Goal: Information Seeking & Learning: Learn about a topic

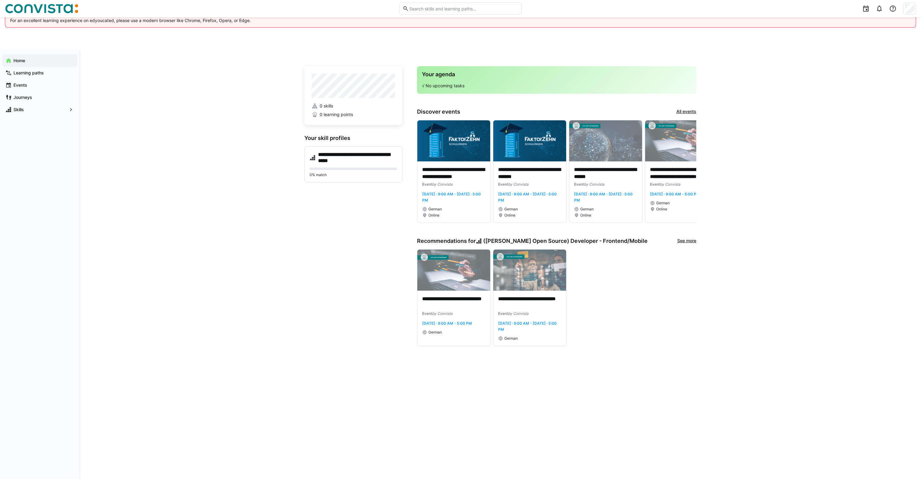
drag, startPoint x: 142, startPoint y: 18, endPoint x: 247, endPoint y: 24, distance: 105.2
click at [246, 24] on eds-banner "We're sorry, but Safari is not supported on desktop. For an excellent learning …" at bounding box center [461, 16] width 912 height 23
click at [247, 24] on eds-banner "We're sorry, but Safari is not supported on desktop. For an excellent learning …" at bounding box center [461, 16] width 912 height 23
click at [0, 0] on app-navigation-label "Home" at bounding box center [0, 0] width 0 height 0
click at [30, 108] on span "Skills" at bounding box center [40, 110] width 55 height 6
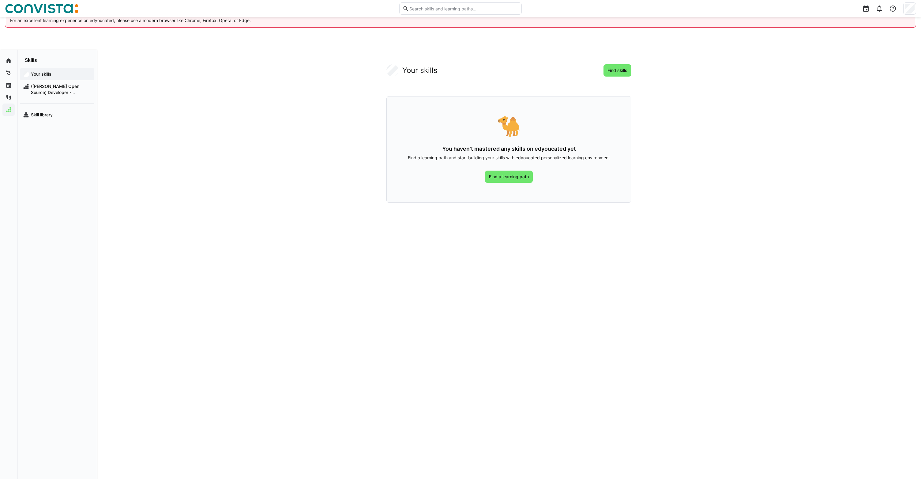
click at [0, 0] on app-navigation-label "Your skills" at bounding box center [0, 0] width 0 height 0
click at [617, 80] on div "Your skills Find skills 🐪 You haven’t mastered any skills on edyoucated yet Fin…" at bounding box center [509, 133] width 245 height 138
click at [617, 73] on span "Find skills" at bounding box center [618, 70] width 22 height 6
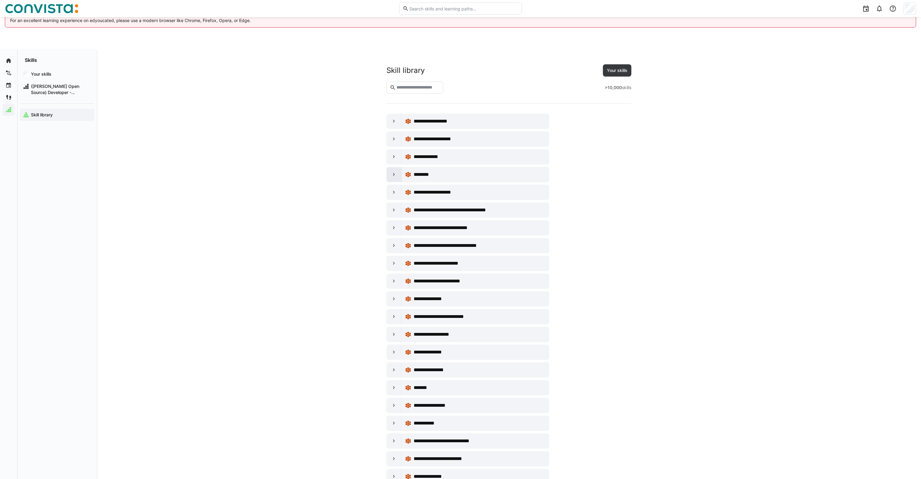
click at [393, 175] on eds-icon at bounding box center [394, 175] width 6 height 6
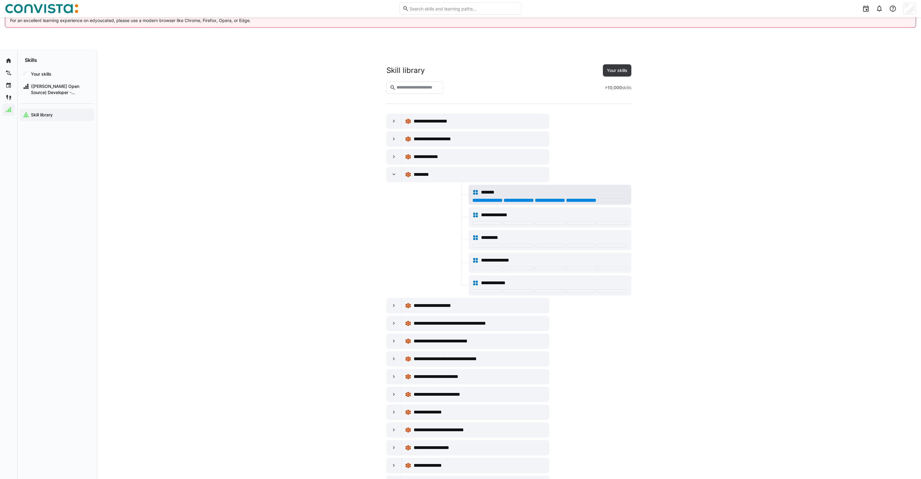
click at [584, 201] on div at bounding box center [581, 200] width 30 height 4
click at [388, 153] on div at bounding box center [394, 156] width 15 height 15
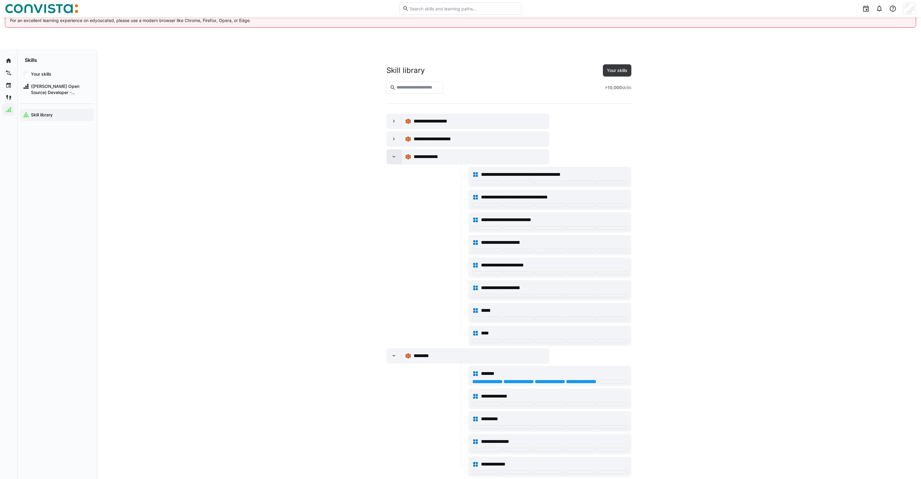
click at [393, 154] on eds-icon at bounding box center [394, 157] width 6 height 6
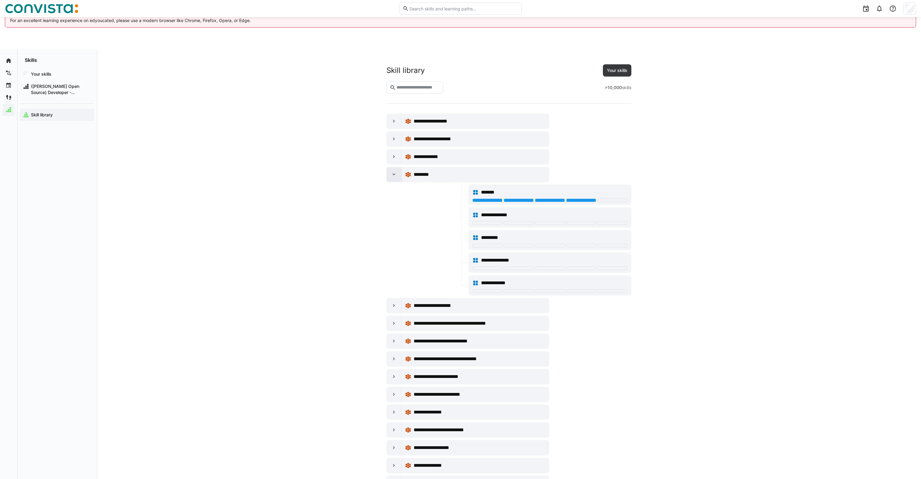
click at [395, 180] on div at bounding box center [394, 174] width 15 height 15
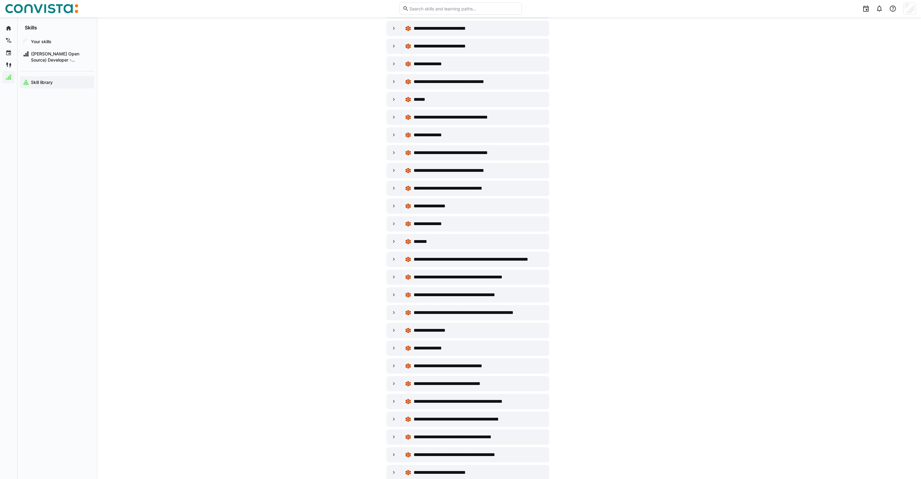
scroll to position [2095, 0]
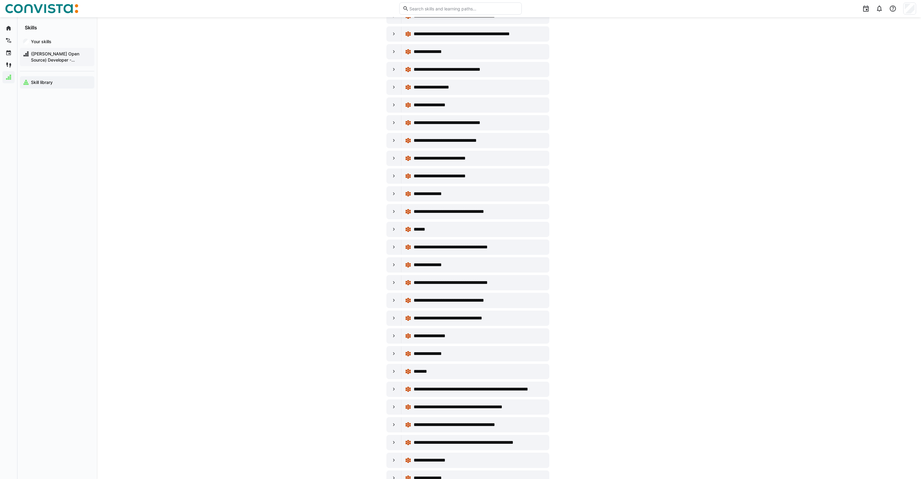
click at [38, 59] on span "([PERSON_NAME] Open Source) Developer - Frontend/Mobile" at bounding box center [60, 57] width 61 height 12
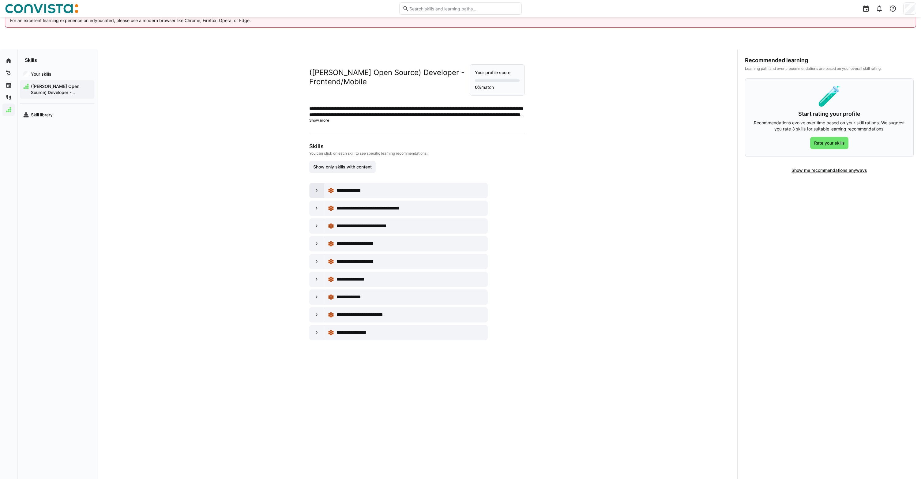
click at [314, 188] on eds-icon at bounding box center [317, 190] width 6 height 6
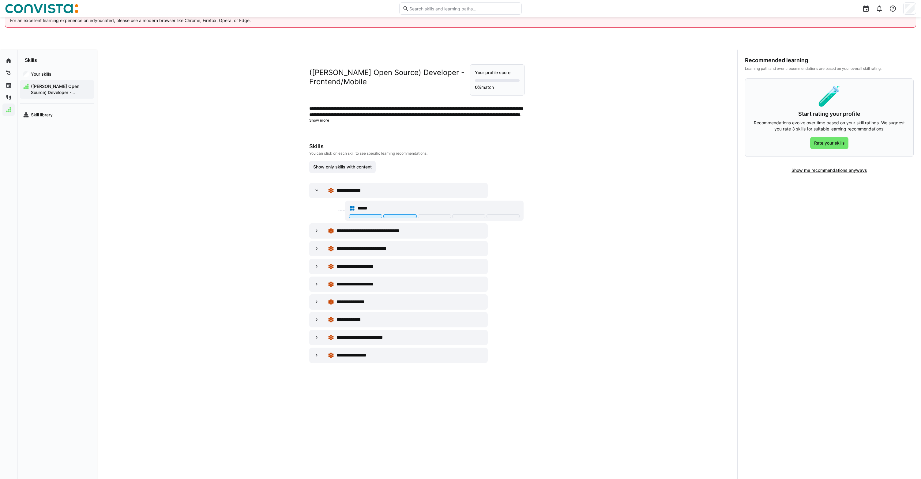
click at [307, 226] on div "**********" at bounding box center [417, 214] width 245 height 328
click at [314, 230] on eds-icon at bounding box center [317, 231] width 6 height 6
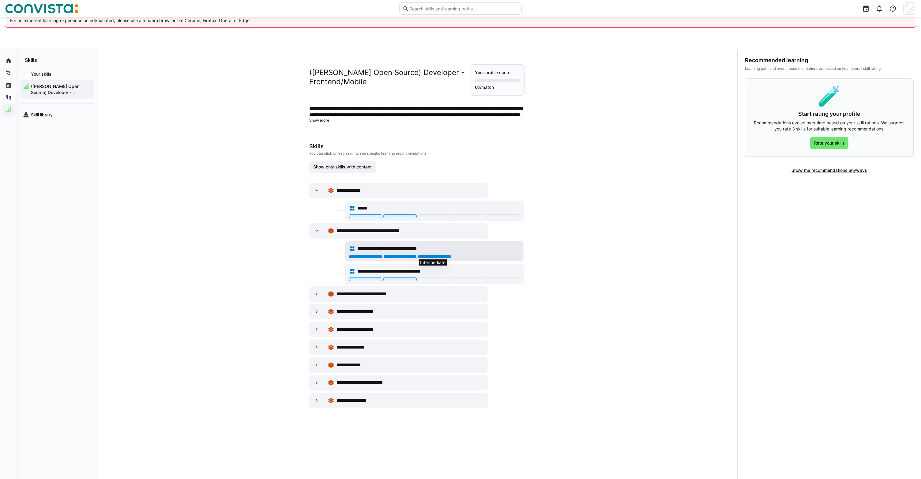
click at [435, 255] on div at bounding box center [434, 257] width 33 height 4
click at [423, 215] on div at bounding box center [434, 216] width 33 height 4
click at [320, 294] on div at bounding box center [317, 294] width 15 height 15
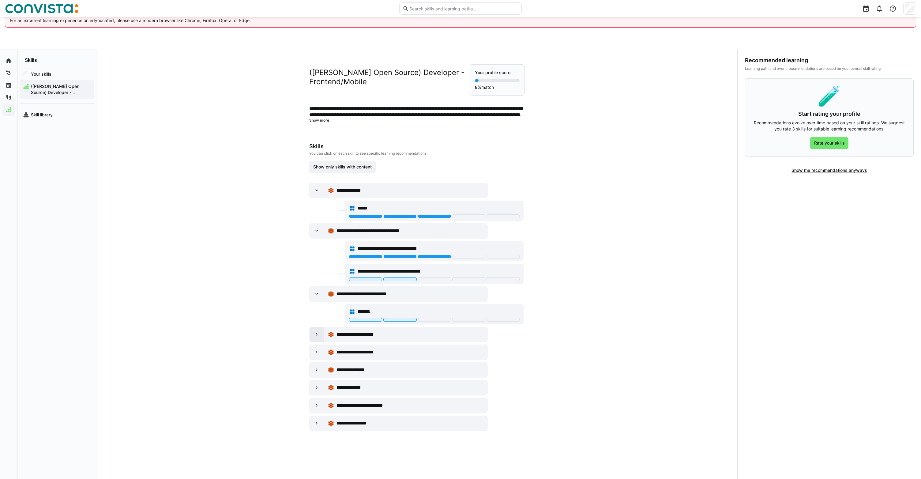
click at [318, 337] on eds-icon at bounding box center [317, 334] width 6 height 6
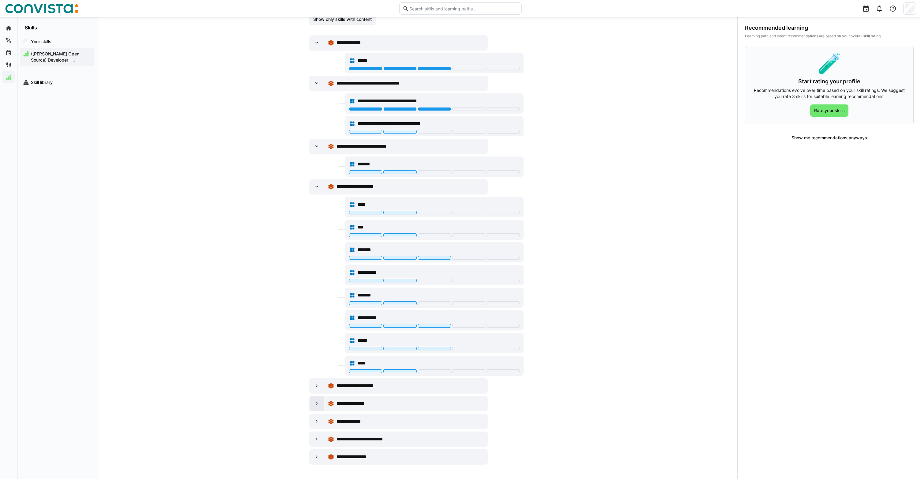
scroll to position [32, 0]
click at [312, 407] on div at bounding box center [317, 403] width 15 height 15
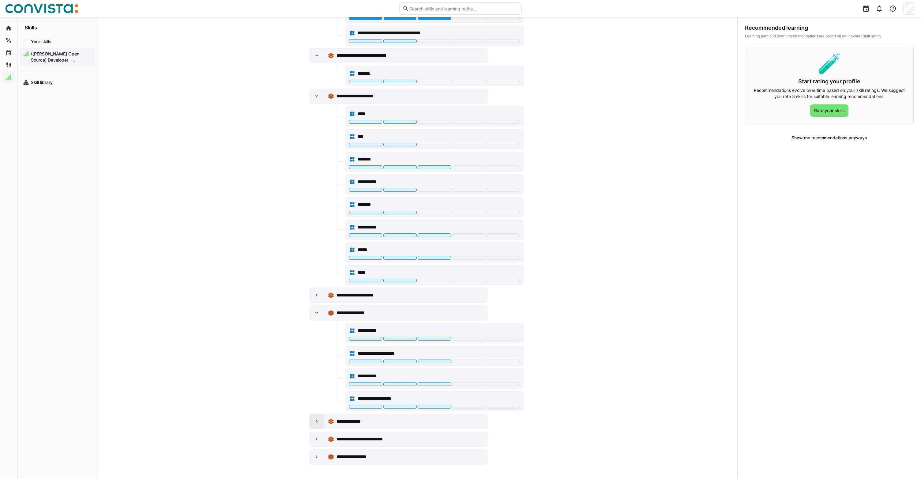
click at [315, 421] on eds-icon at bounding box center [317, 421] width 6 height 6
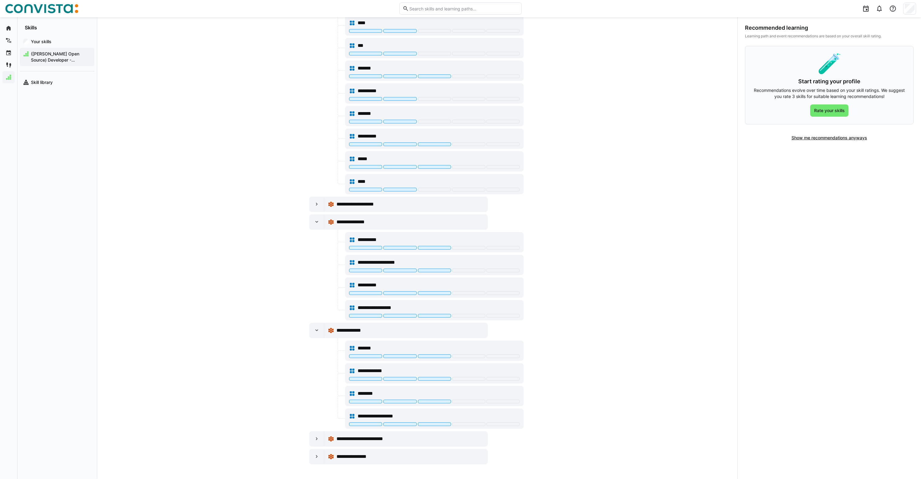
scroll to position [297, 0]
click at [316, 425] on div at bounding box center [326, 419] width 35 height 20
click at [316, 437] on eds-icon at bounding box center [317, 439] width 6 height 6
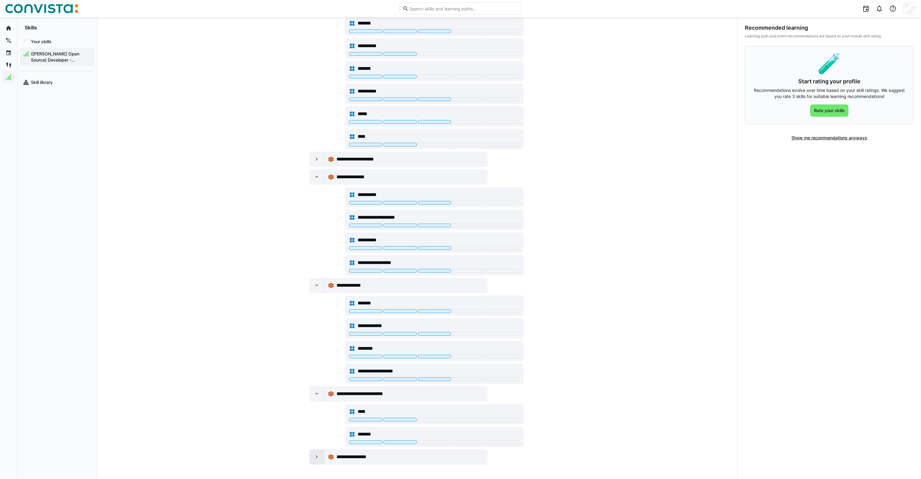
click at [314, 452] on div at bounding box center [317, 457] width 15 height 15
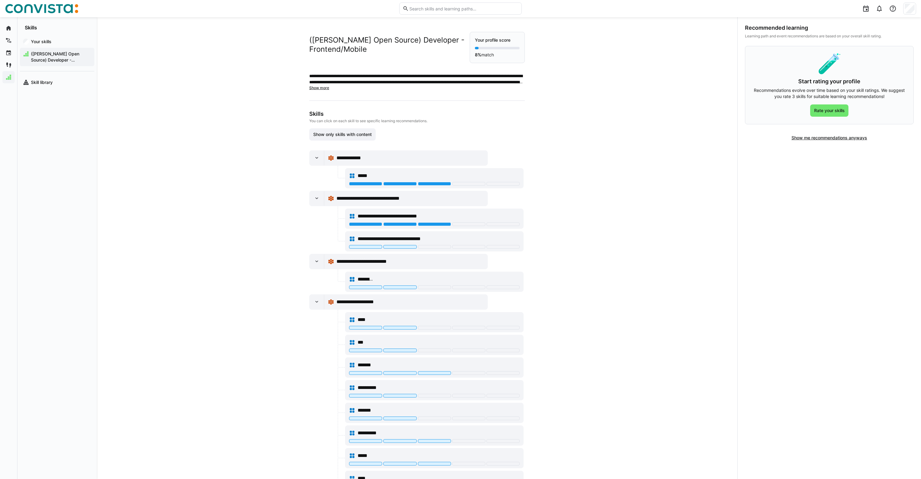
scroll to position [0, 0]
click at [7, 26] on eds-icon at bounding box center [9, 28] width 6 height 6
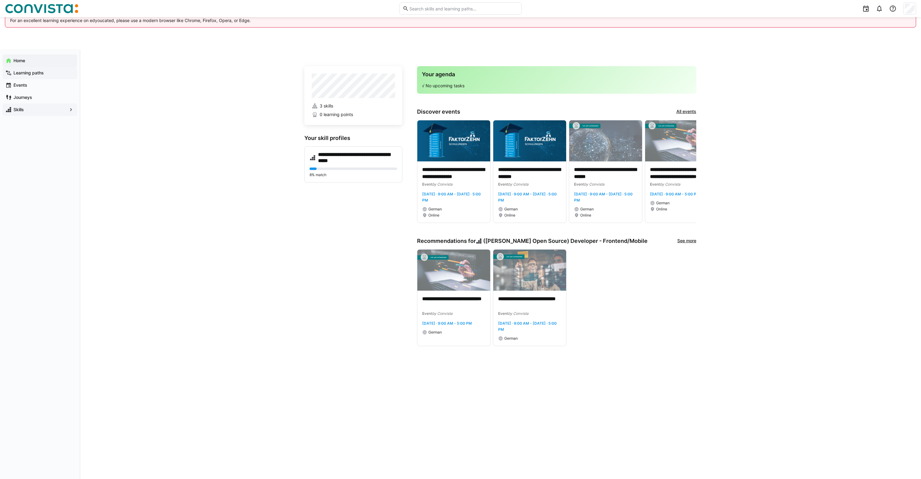
click at [27, 77] on div "Learning paths" at bounding box center [39, 73] width 75 height 12
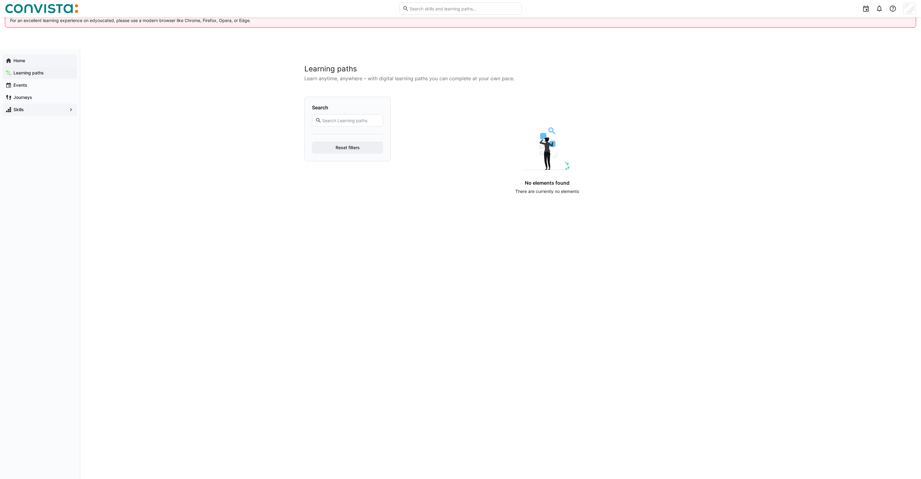
click at [21, 63] on span "Home" at bounding box center [44, 61] width 62 height 6
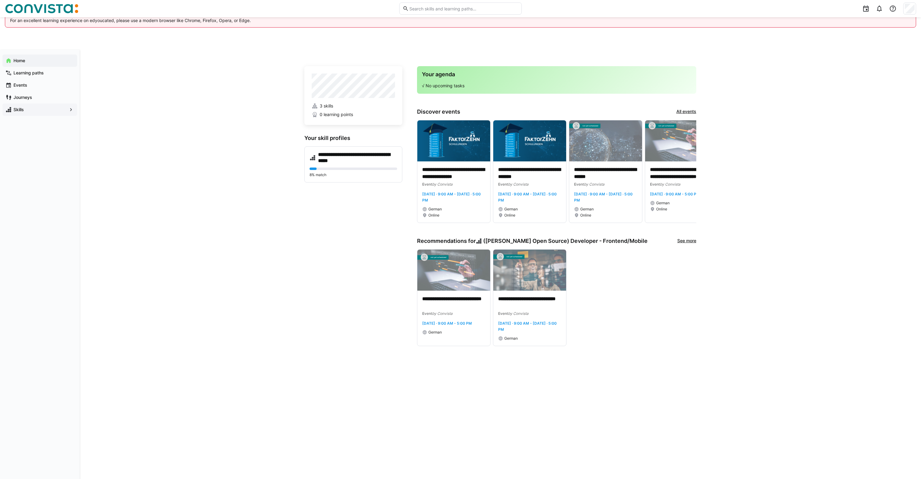
drag, startPoint x: 339, startPoint y: 321, endPoint x: 342, endPoint y: 349, distance: 28.6
click at [342, 349] on div "**********" at bounding box center [500, 280] width 392 height 433
click at [20, 88] on span "Events" at bounding box center [44, 85] width 62 height 6
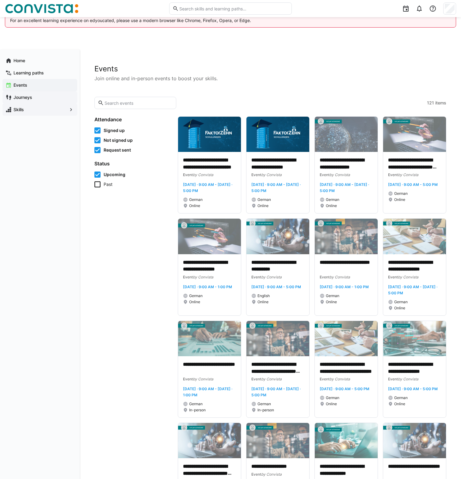
click at [0, 0] on app-navigation-label "Journeys" at bounding box center [0, 0] width 0 height 0
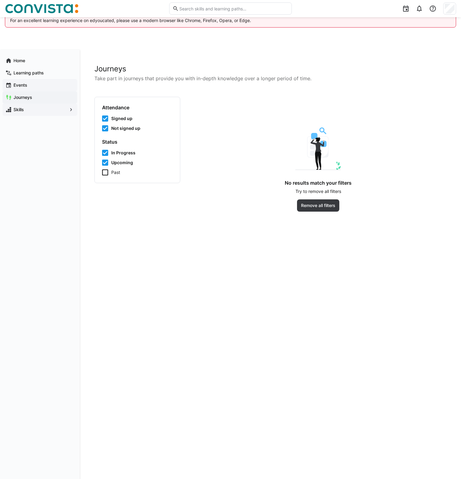
click at [30, 84] on span "Events" at bounding box center [44, 85] width 62 height 6
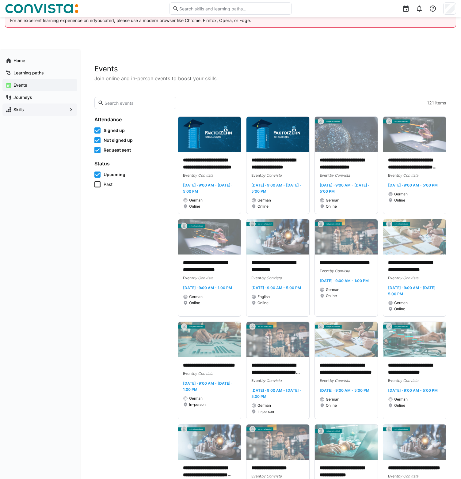
click at [0, 0] on app-navigation-label "Events" at bounding box center [0, 0] width 0 height 0
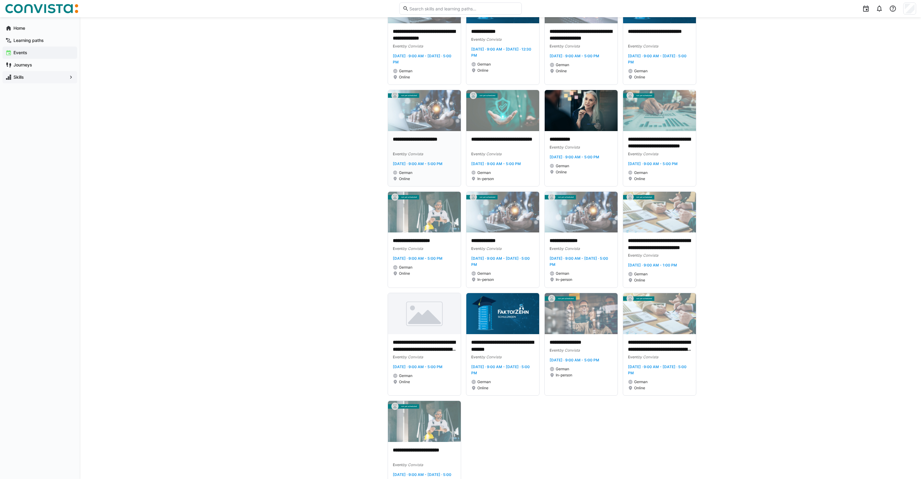
scroll to position [2727, 0]
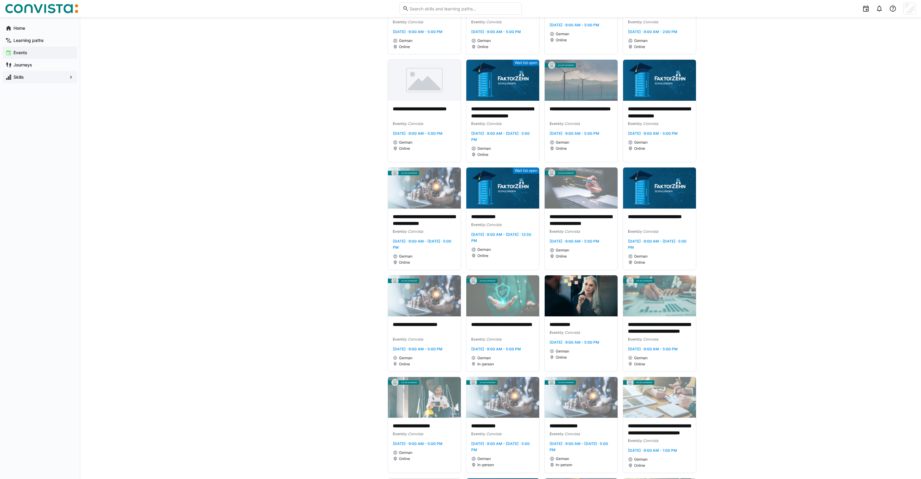
click at [56, 78] on span "Skills" at bounding box center [40, 77] width 55 height 6
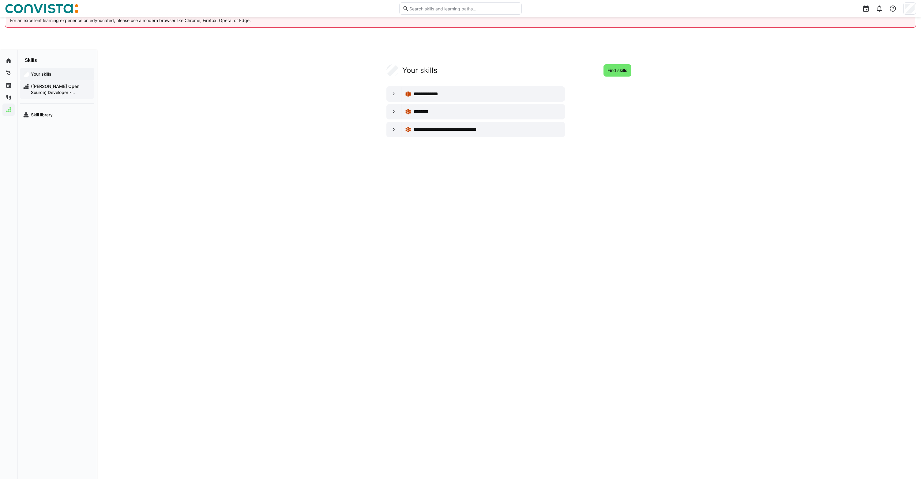
click at [60, 88] on span "([PERSON_NAME] Open Source) Developer - Frontend/Mobile" at bounding box center [60, 89] width 61 height 12
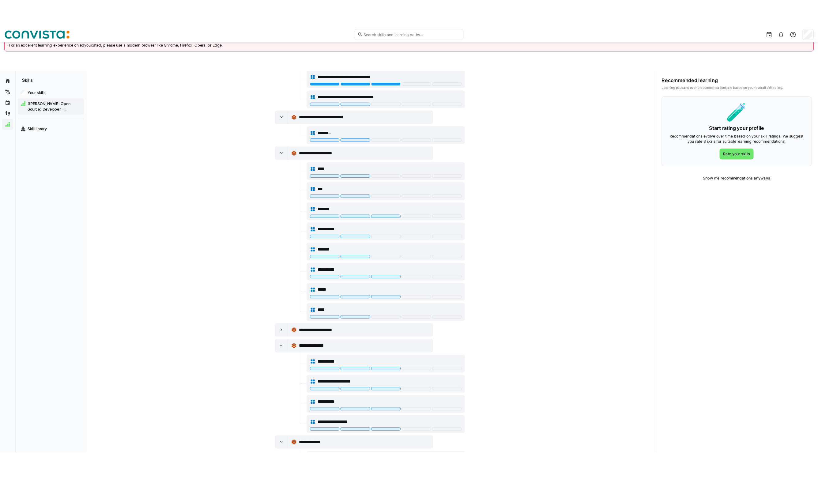
scroll to position [93, 0]
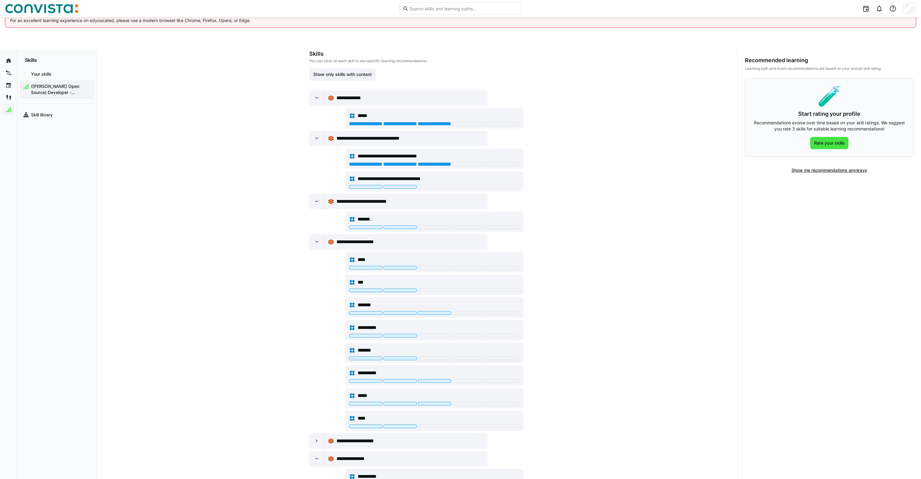
click at [838, 145] on span "Rate your skills" at bounding box center [830, 143] width 32 height 6
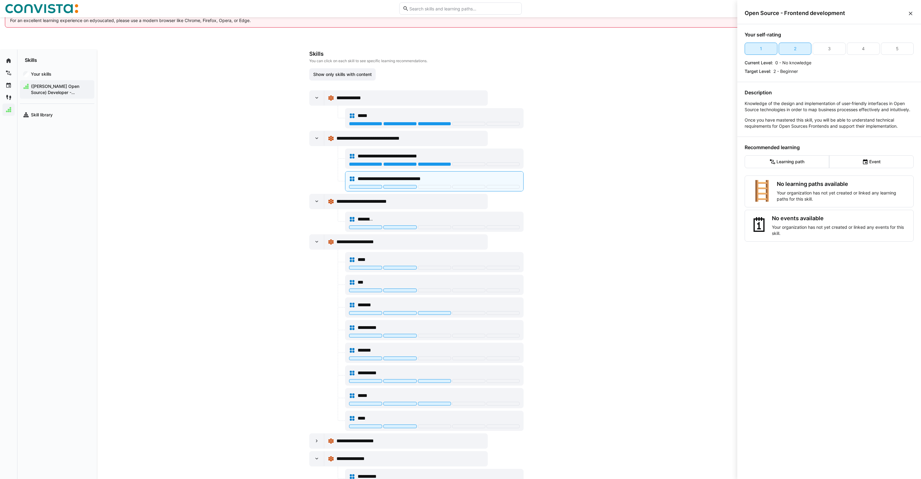
click at [569, 232] on div "**********" at bounding box center [417, 281] width 641 height 462
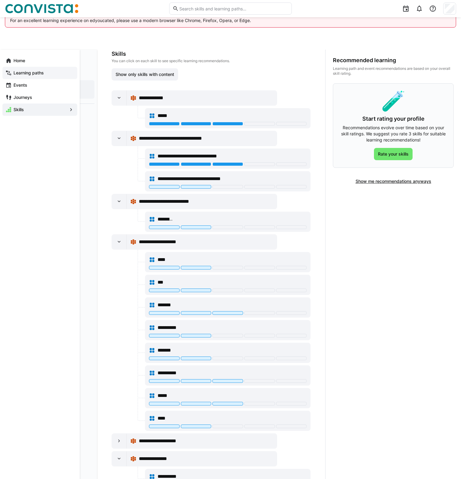
click at [0, 0] on app-navigation-label "Learning paths" at bounding box center [0, 0] width 0 height 0
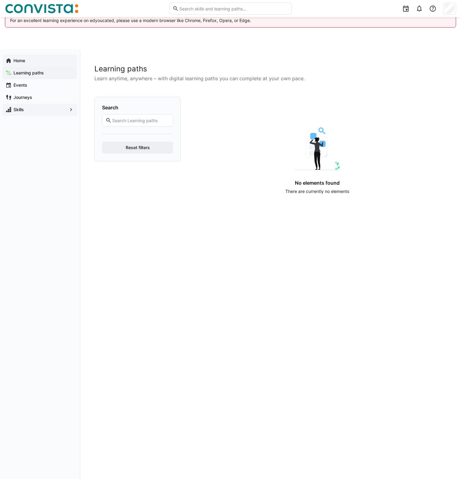
click at [26, 62] on span "Home" at bounding box center [44, 61] width 62 height 6
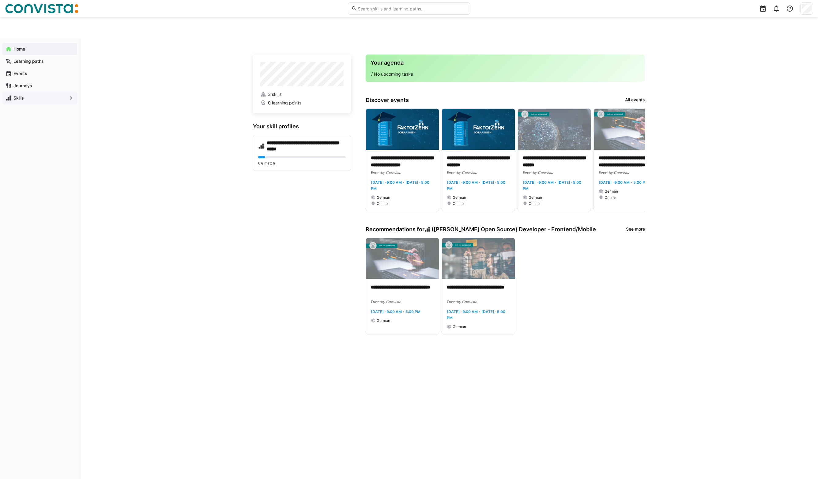
scroll to position [12, 0]
click at [637, 228] on link "See more" at bounding box center [635, 228] width 19 height 7
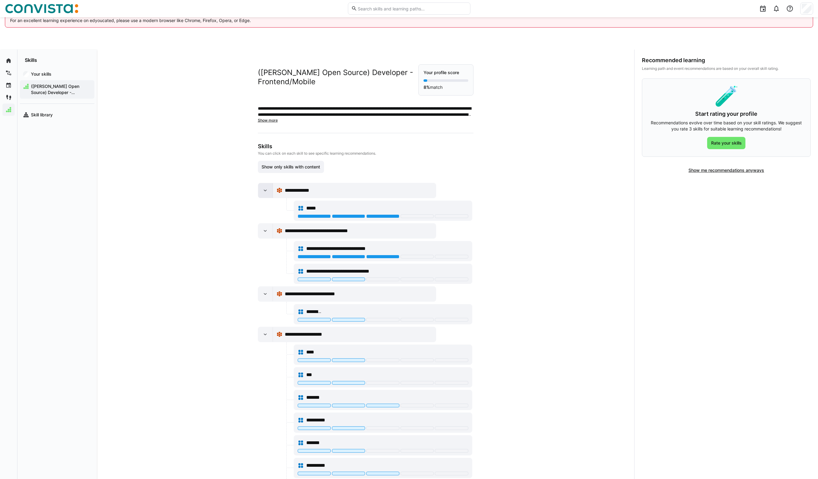
click at [265, 188] on eds-icon at bounding box center [265, 190] width 6 height 6
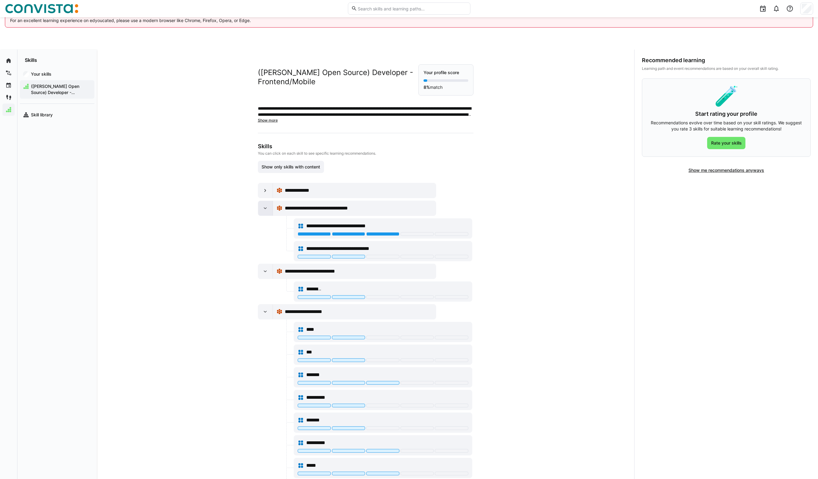
click at [262, 208] on eds-icon at bounding box center [265, 208] width 6 height 6
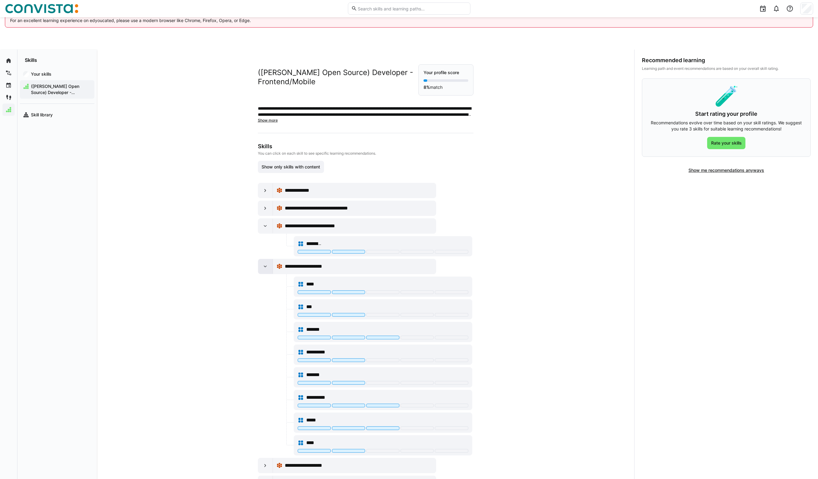
click at [262, 266] on eds-icon at bounding box center [265, 266] width 6 height 6
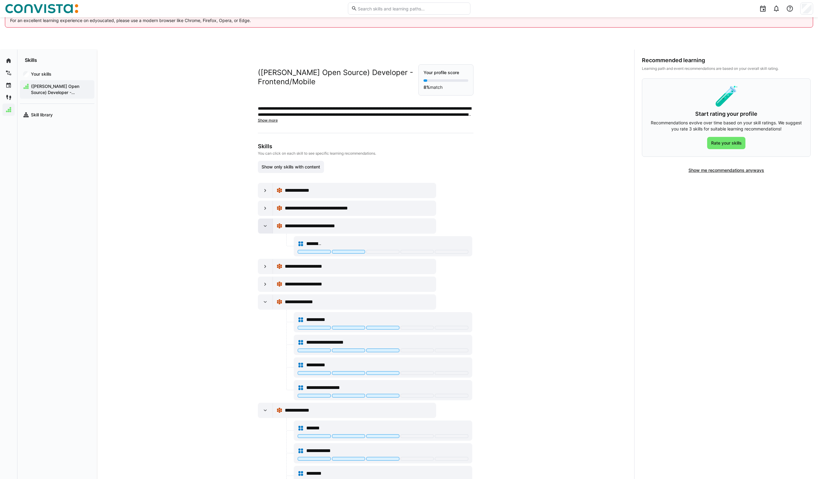
click at [267, 225] on div at bounding box center [265, 226] width 15 height 15
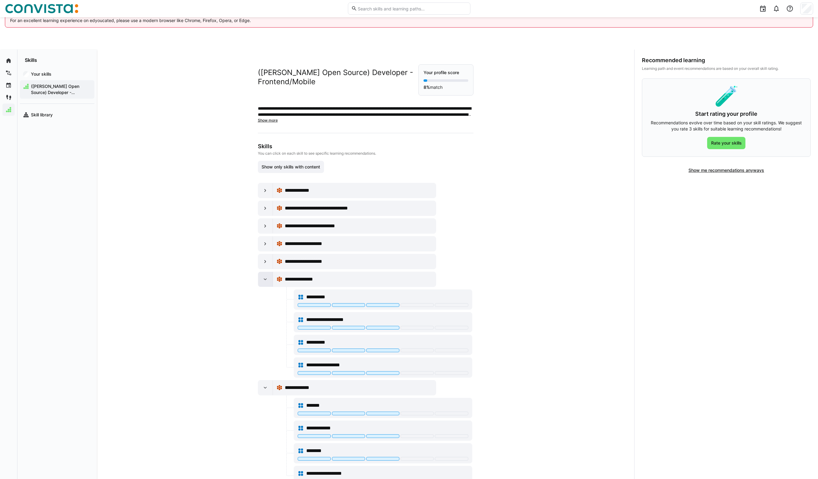
click at [264, 278] on eds-icon at bounding box center [265, 279] width 6 height 6
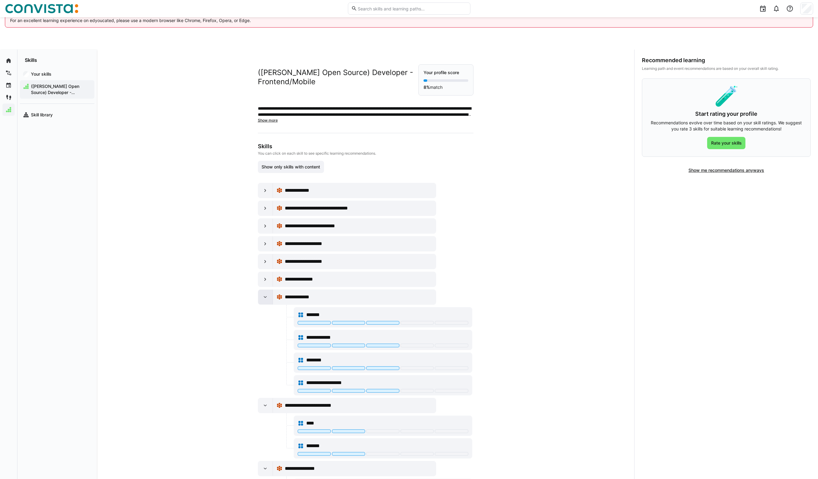
click at [265, 297] on eds-icon at bounding box center [265, 297] width 6 height 6
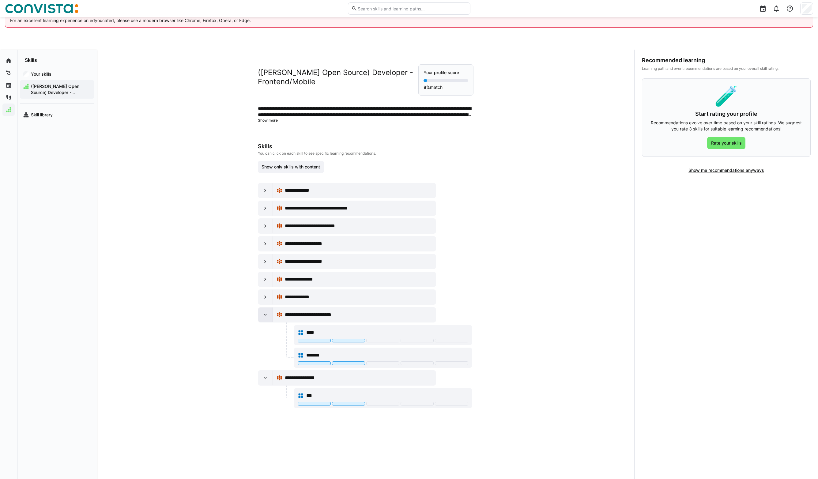
click at [264, 318] on div at bounding box center [265, 315] width 15 height 15
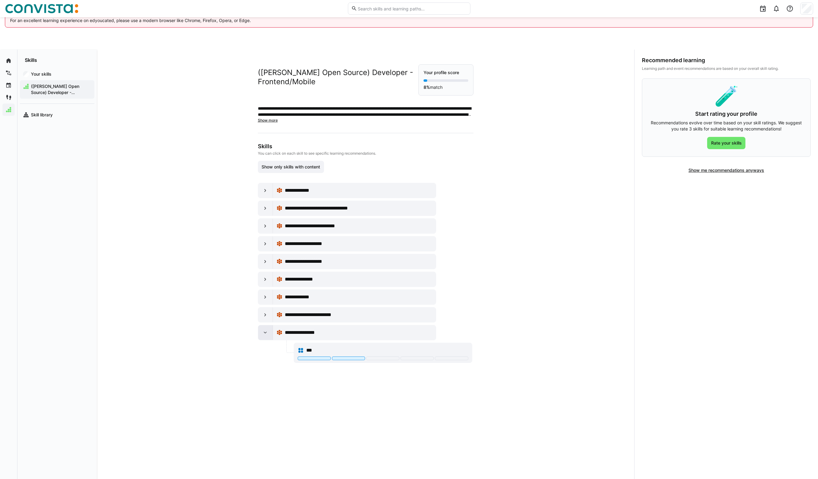
click at [266, 335] on eds-icon at bounding box center [265, 333] width 6 height 6
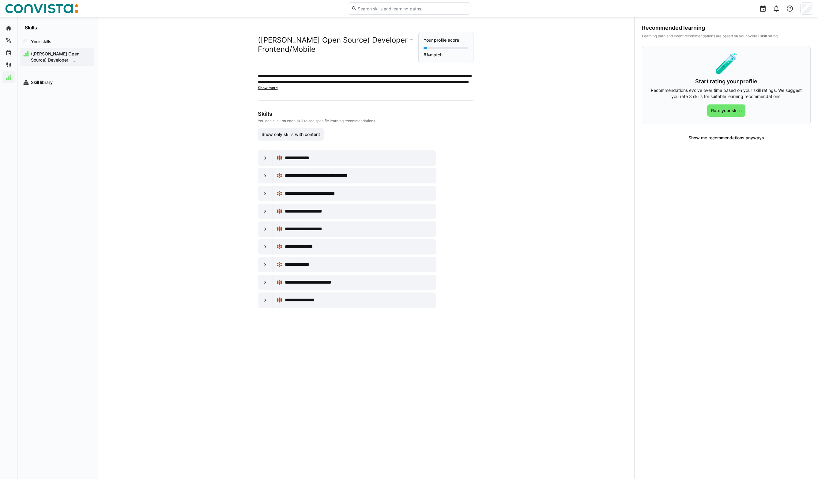
scroll to position [32, 0]
click at [0, 0] on app-navigation-label "Events" at bounding box center [0, 0] width 0 height 0
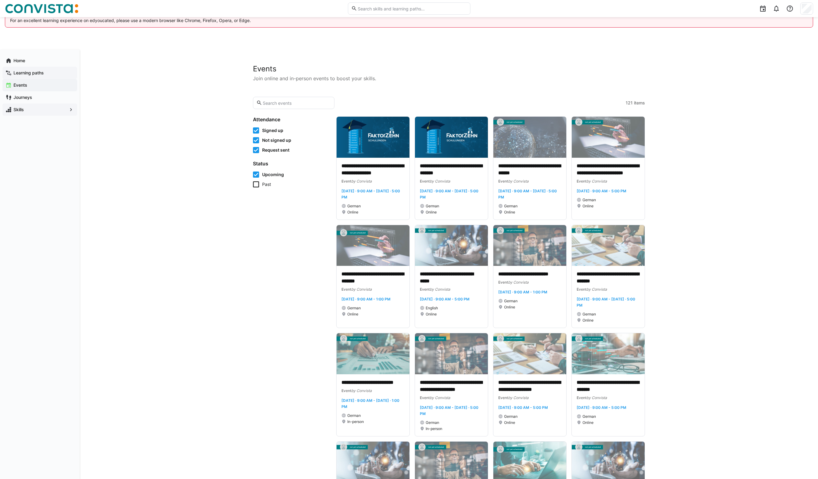
click at [0, 0] on app-navigation-label "Learning paths" at bounding box center [0, 0] width 0 height 0
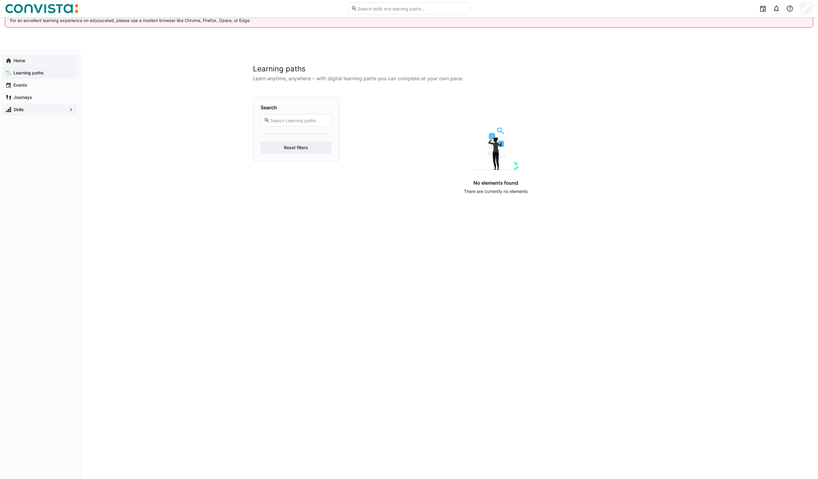
click at [25, 66] on div "Home" at bounding box center [39, 61] width 75 height 12
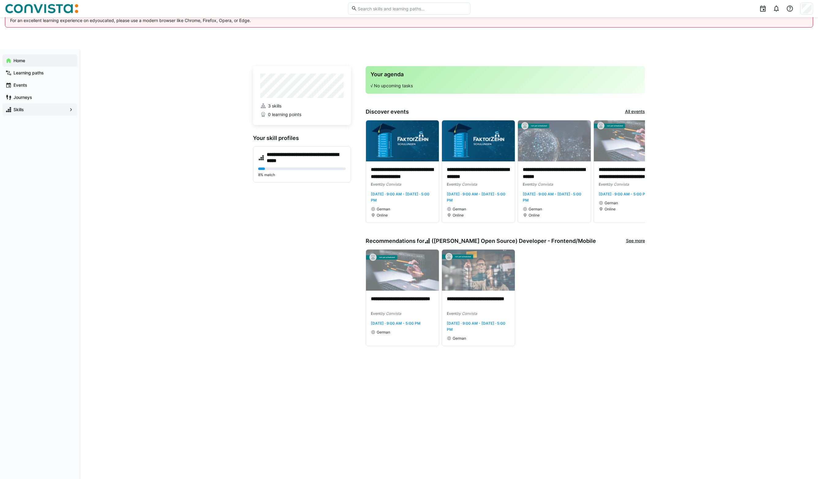
click at [381, 430] on div "**********" at bounding box center [449, 280] width 392 height 433
click at [635, 110] on link "All events" at bounding box center [635, 111] width 20 height 7
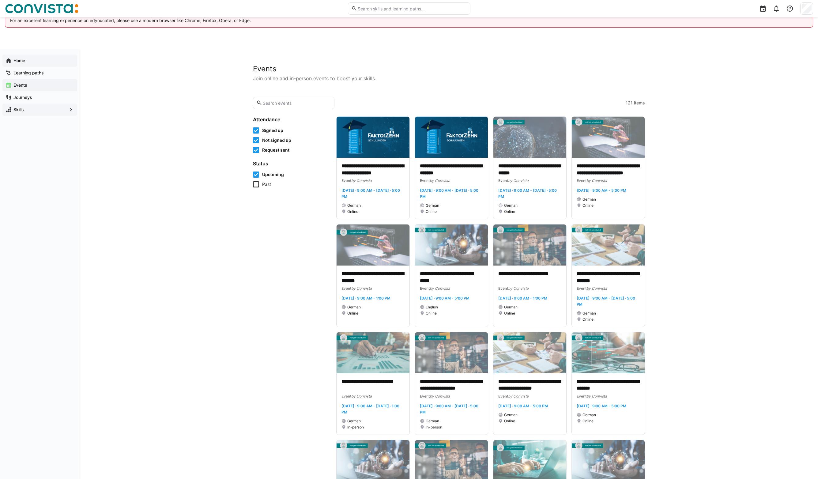
click at [0, 0] on app-navigation-label "Home" at bounding box center [0, 0] width 0 height 0
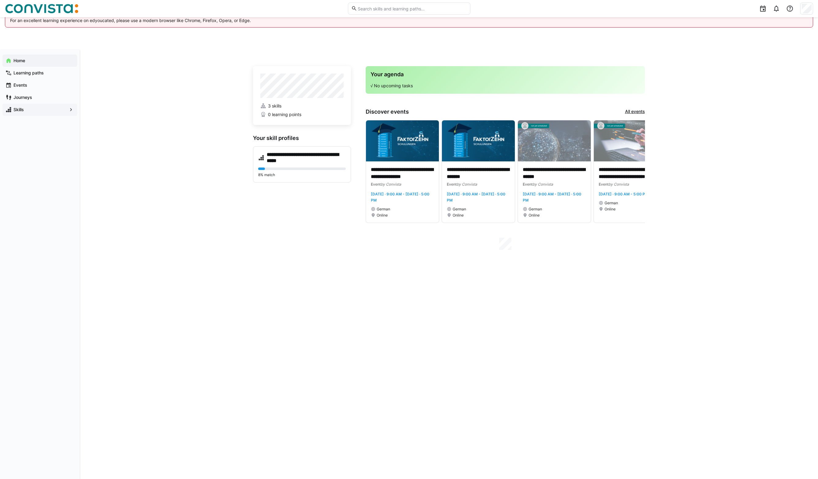
click at [0, 0] on app-navigation-label "Home" at bounding box center [0, 0] width 0 height 0
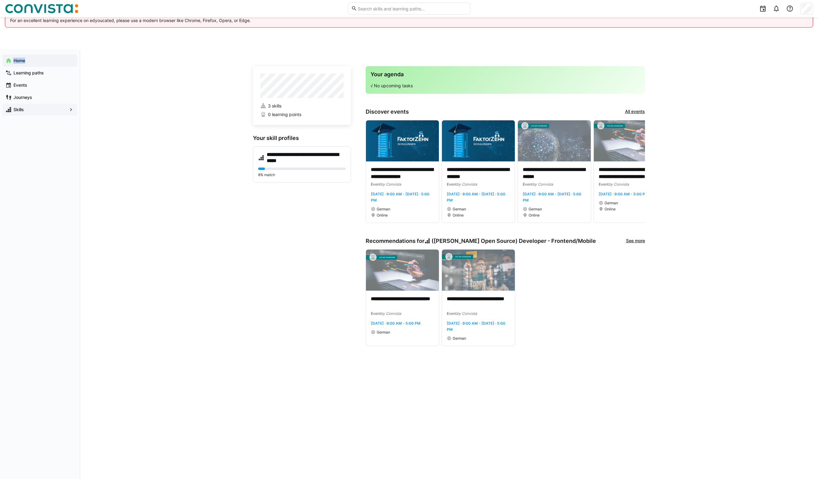
click at [0, 0] on app-navigation-label "Home" at bounding box center [0, 0] width 0 height 0
click at [293, 115] on span "0 learning points" at bounding box center [284, 114] width 33 height 6
click at [40, 109] on span "Skills" at bounding box center [40, 110] width 55 height 6
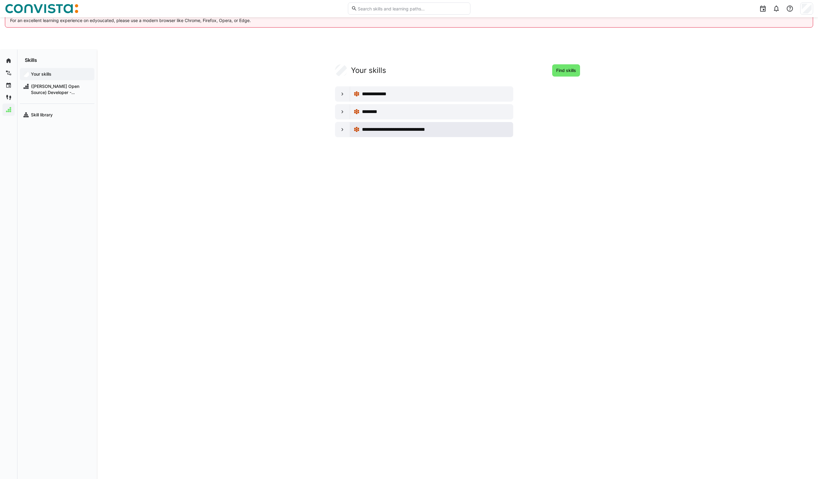
click at [369, 130] on span "**********" at bounding box center [404, 129] width 84 height 7
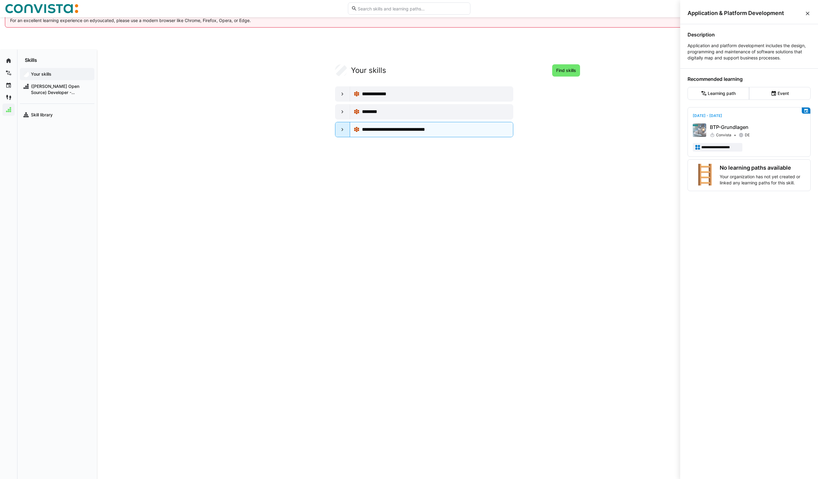
click at [346, 130] on div at bounding box center [342, 129] width 15 height 15
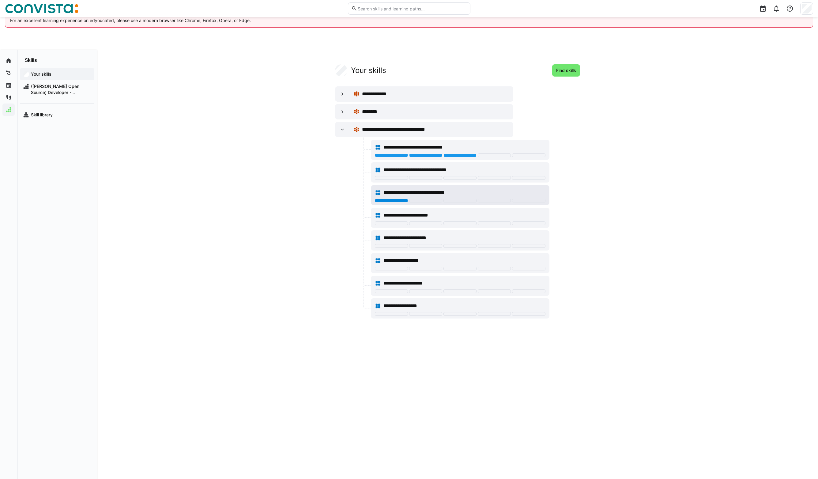
click at [388, 202] on div at bounding box center [391, 201] width 33 height 4
click at [401, 178] on div at bounding box center [391, 178] width 33 height 4
click at [424, 177] on div at bounding box center [425, 178] width 33 height 4
click at [421, 201] on div at bounding box center [425, 201] width 33 height 4
click at [418, 225] on div at bounding box center [425, 223] width 33 height 4
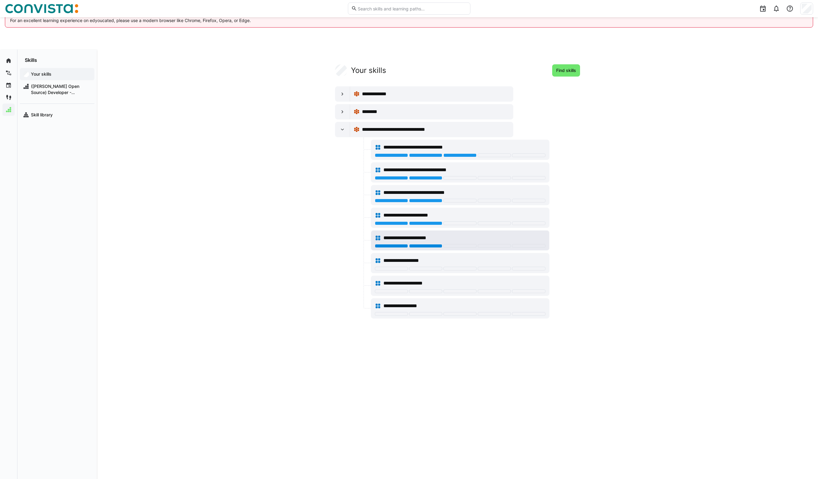
click at [419, 246] on div at bounding box center [425, 246] width 33 height 4
click at [394, 269] on div at bounding box center [391, 269] width 33 height 4
click at [394, 292] on div at bounding box center [391, 291] width 33 height 4
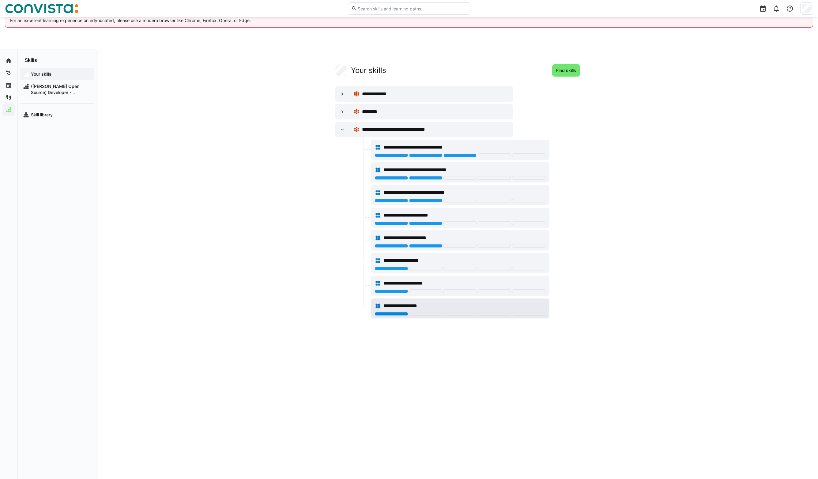
click at [395, 313] on div at bounding box center [391, 314] width 33 height 4
click at [346, 112] on div at bounding box center [342, 111] width 15 height 15
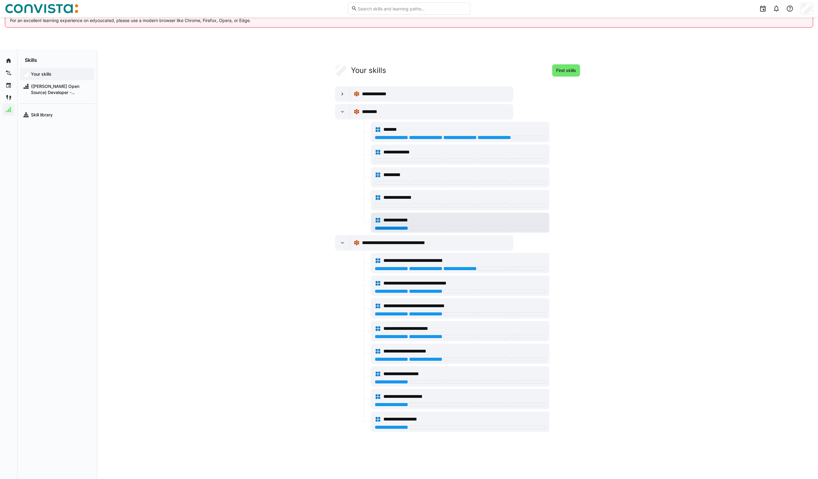
click at [391, 228] on div at bounding box center [391, 228] width 33 height 4
click at [391, 206] on div at bounding box center [391, 206] width 33 height 4
click at [394, 185] on div at bounding box center [460, 183] width 171 height 5
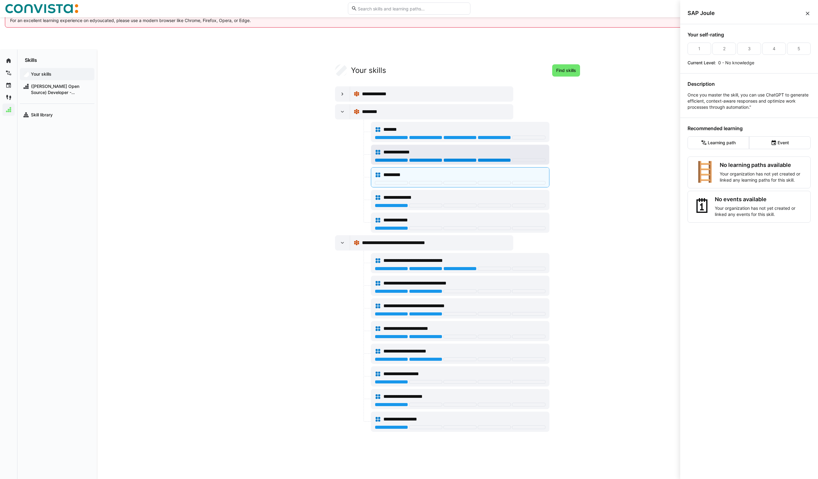
click at [497, 160] on div at bounding box center [494, 160] width 33 height 4
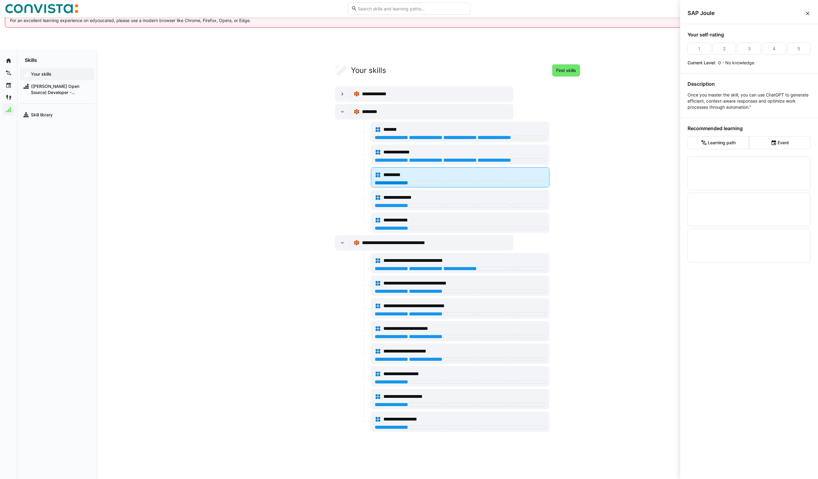
click at [387, 183] on div at bounding box center [391, 183] width 33 height 4
click at [342, 93] on eds-icon at bounding box center [342, 94] width 6 height 6
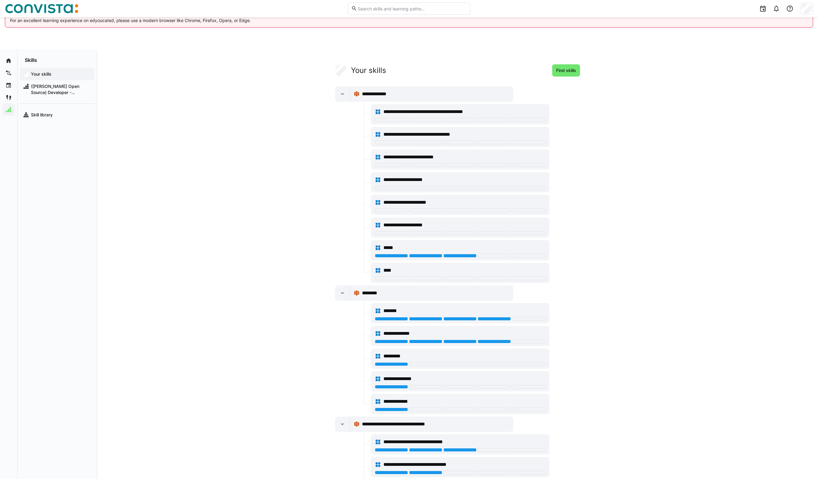
click at [46, 78] on div "Your skills" at bounding box center [57, 74] width 74 height 12
click at [46, 93] on span "([PERSON_NAME] Open Source) Developer - Frontend/Mobile" at bounding box center [60, 89] width 61 height 12
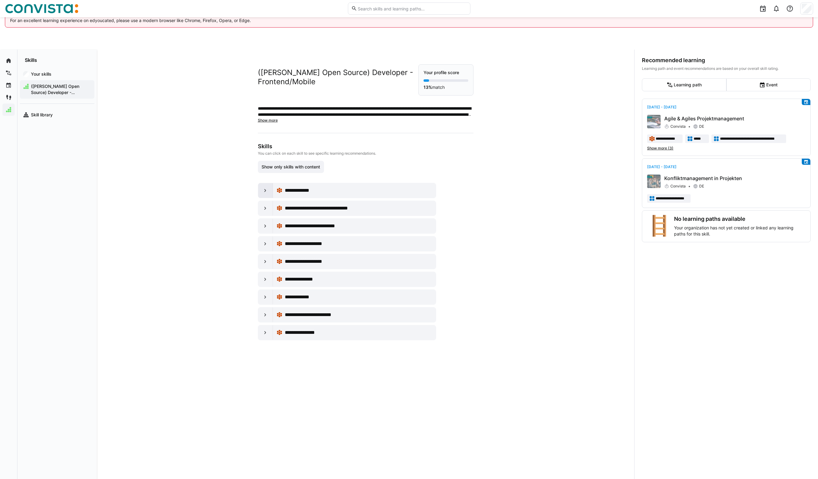
click at [262, 192] on eds-icon at bounding box center [265, 190] width 6 height 6
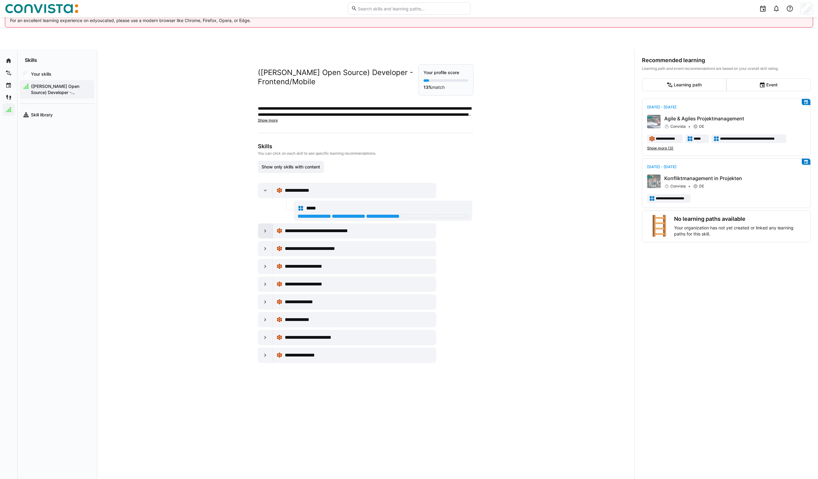
click at [264, 231] on eds-icon at bounding box center [265, 231] width 6 height 6
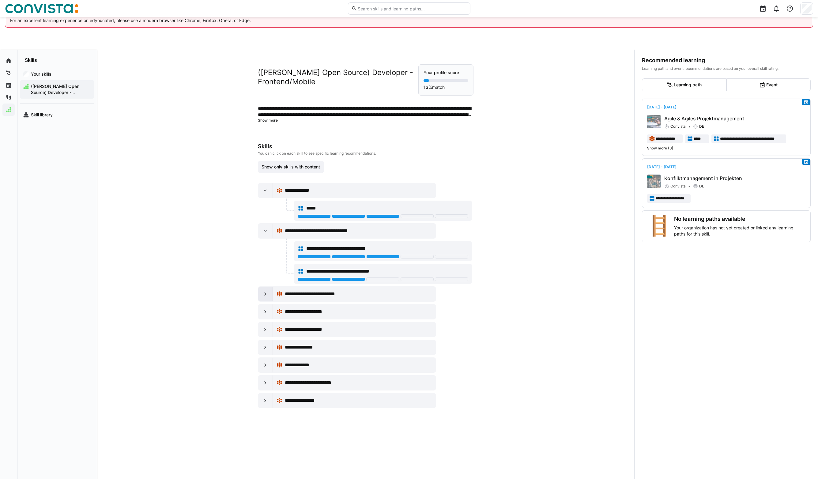
click at [263, 298] on div at bounding box center [265, 294] width 15 height 15
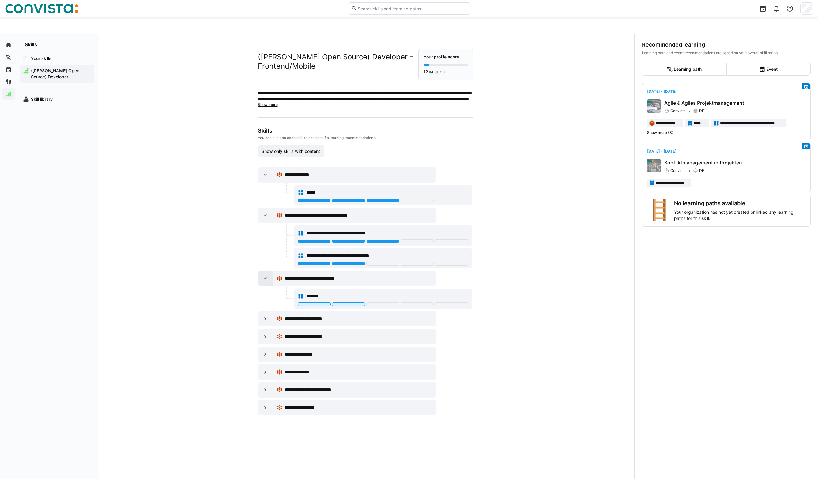
scroll to position [16, 0]
click at [260, 320] on div at bounding box center [265, 318] width 15 height 15
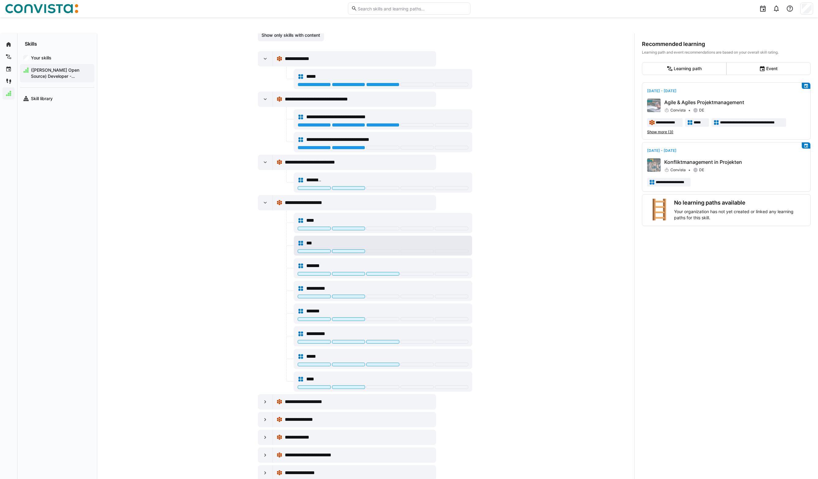
scroll to position [115, 0]
click at [384, 229] on div at bounding box center [382, 229] width 33 height 4
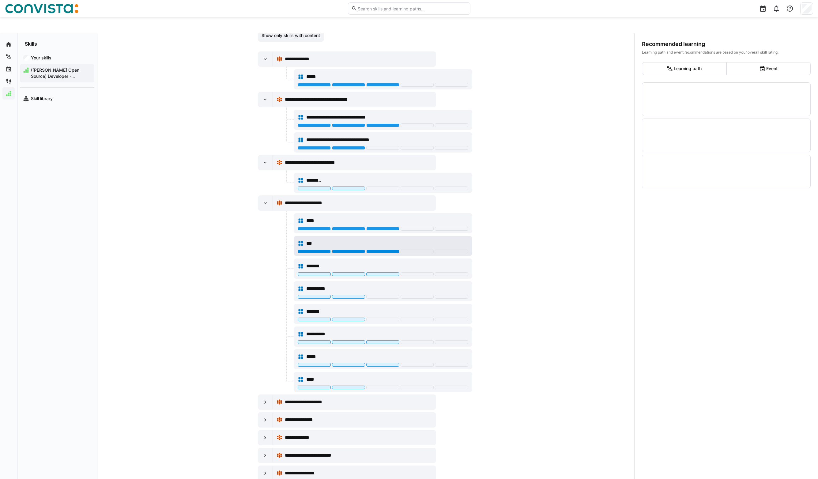
click at [387, 252] on div at bounding box center [382, 252] width 33 height 4
click at [345, 274] on div at bounding box center [348, 274] width 33 height 4
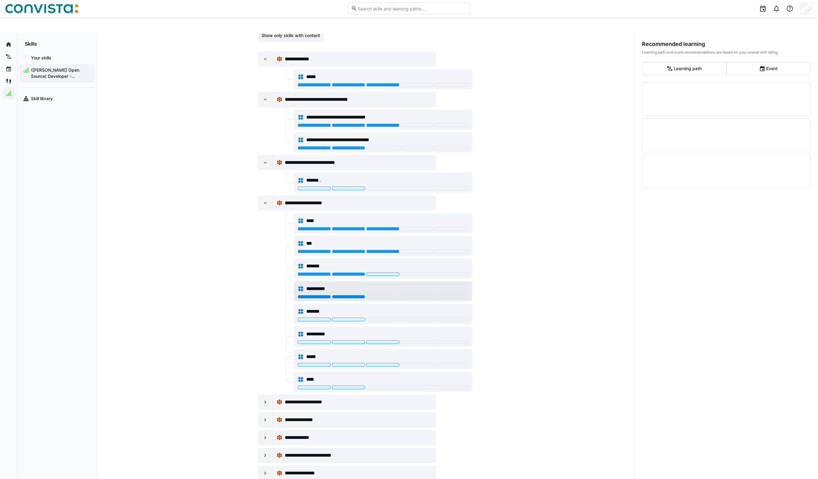
click at [344, 297] on div at bounding box center [348, 297] width 33 height 4
click at [323, 320] on div at bounding box center [314, 320] width 33 height 4
click at [336, 343] on div at bounding box center [348, 342] width 33 height 4
click at [315, 366] on div at bounding box center [314, 365] width 33 height 4
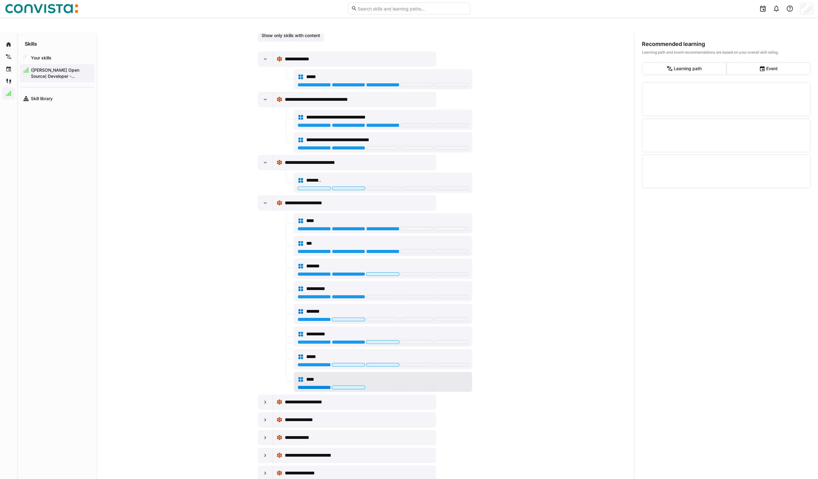
click at [316, 388] on div at bounding box center [314, 388] width 33 height 4
click at [236, 330] on div "**********" at bounding box center [366, 264] width 538 height 462
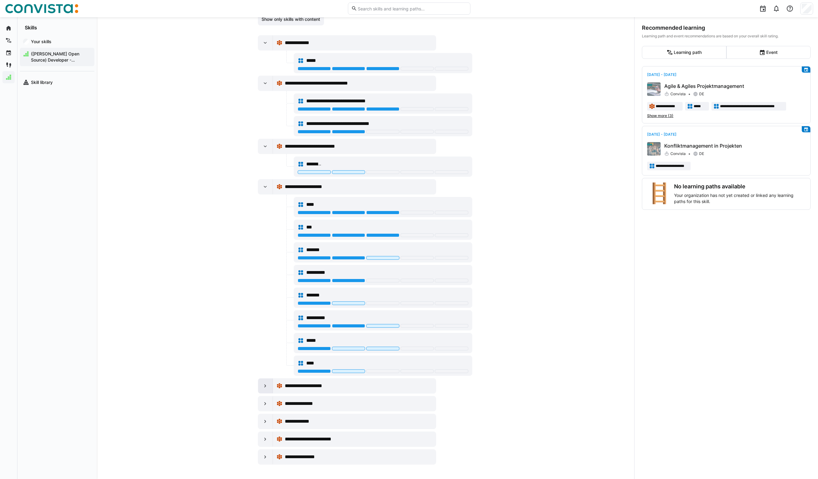
scroll to position [33, 0]
click at [262, 145] on eds-icon at bounding box center [265, 146] width 6 height 6
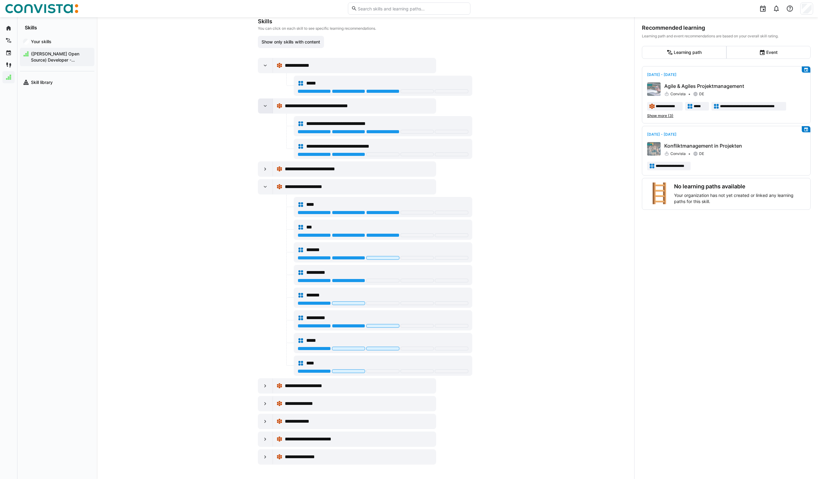
click at [266, 105] on eds-icon at bounding box center [265, 106] width 6 height 6
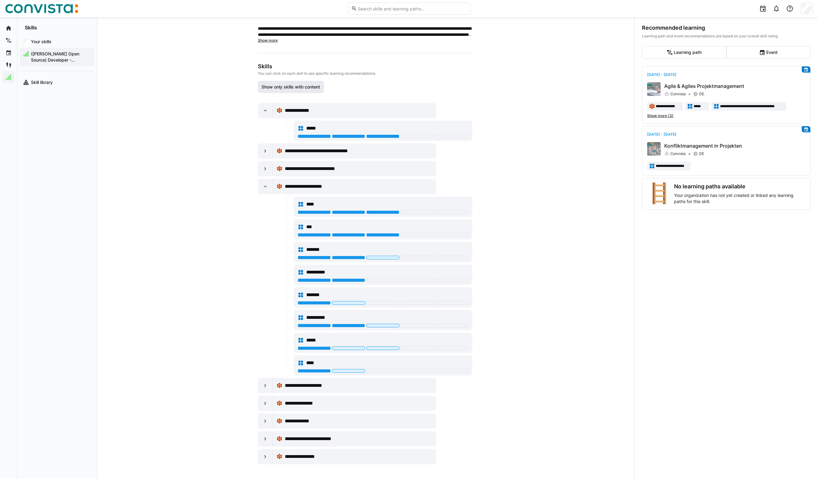
scroll to position [47, 0]
click at [266, 114] on div at bounding box center [265, 111] width 15 height 15
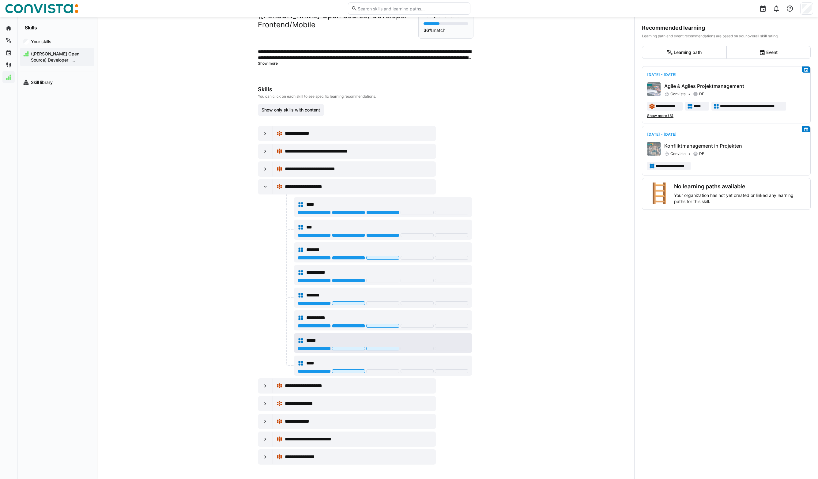
scroll to position [32, 0]
click at [268, 386] on div at bounding box center [265, 386] width 15 height 15
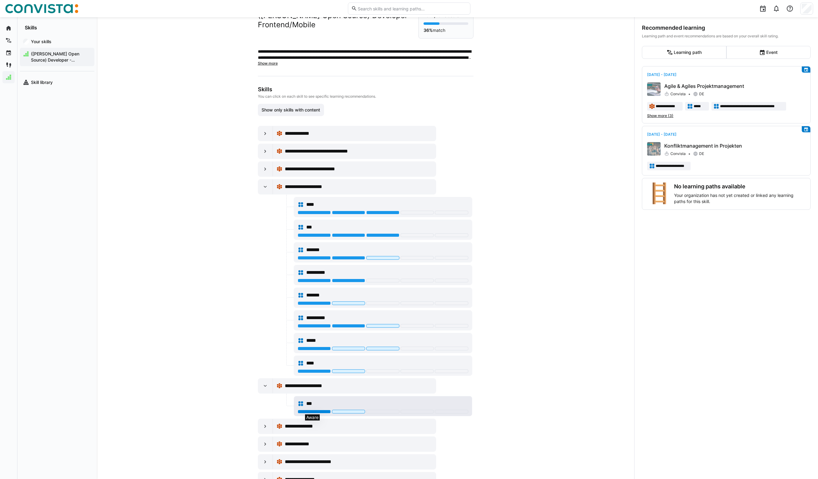
click at [310, 411] on div at bounding box center [314, 412] width 33 height 4
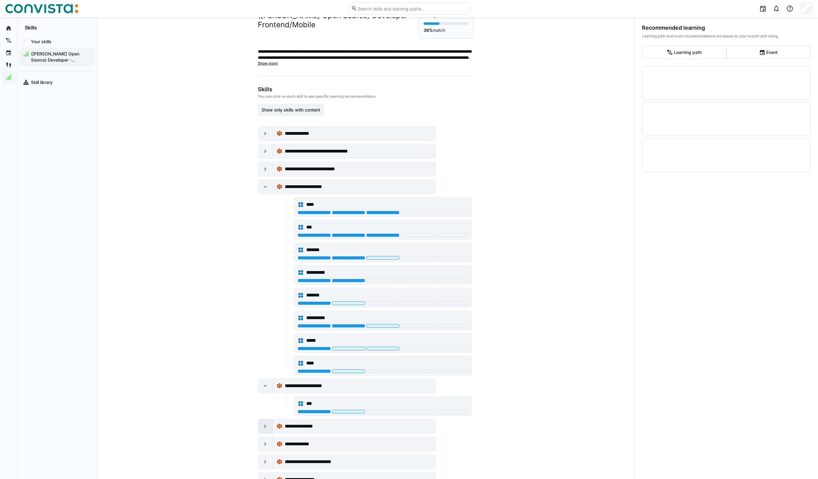
click at [266, 423] on eds-icon at bounding box center [265, 426] width 6 height 6
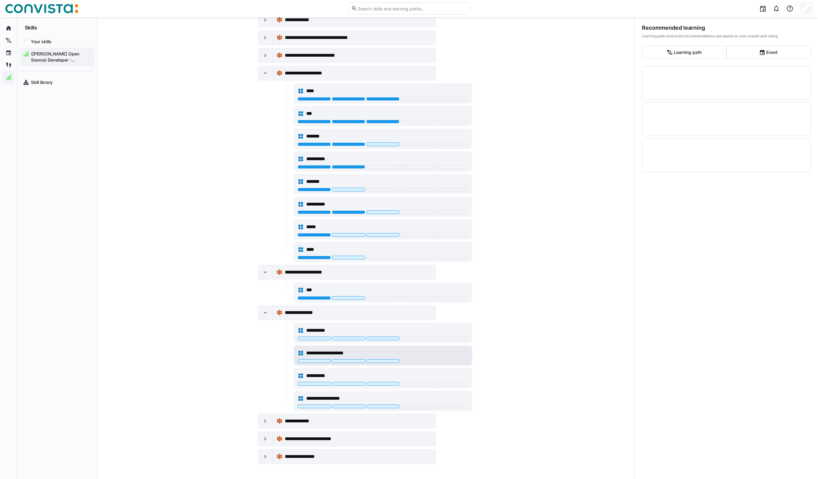
scroll to position [138, 0]
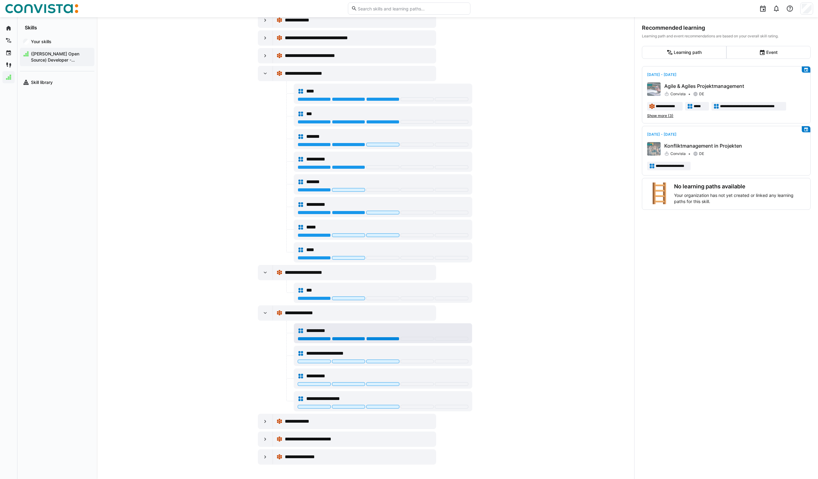
click at [384, 338] on div at bounding box center [382, 339] width 33 height 4
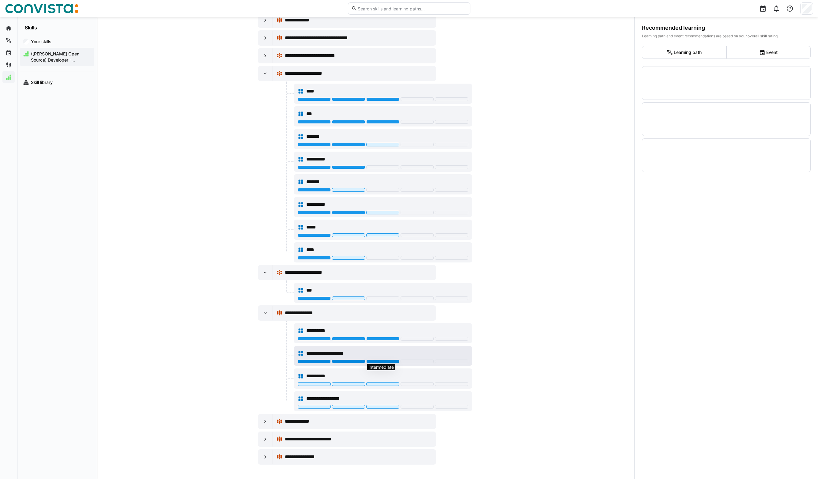
click at [387, 362] on div at bounding box center [382, 362] width 33 height 4
click at [388, 382] on div at bounding box center [382, 384] width 33 height 4
click at [382, 409] on div at bounding box center [383, 407] width 171 height 5
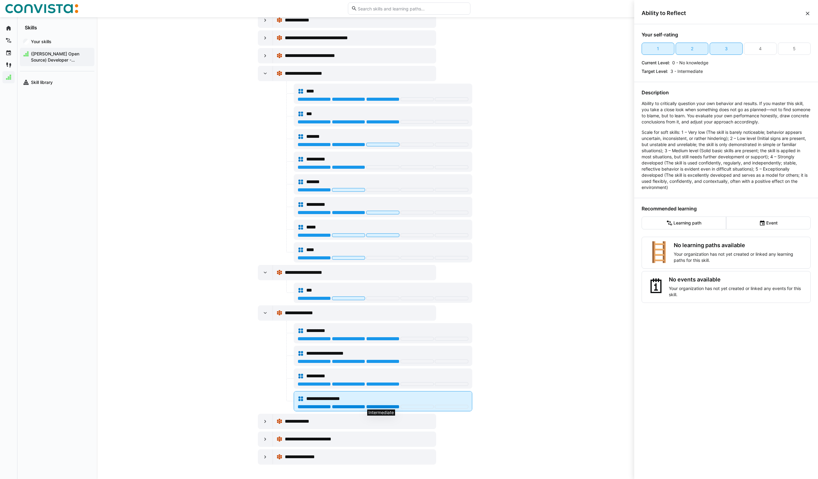
click at [384, 407] on div at bounding box center [382, 407] width 33 height 4
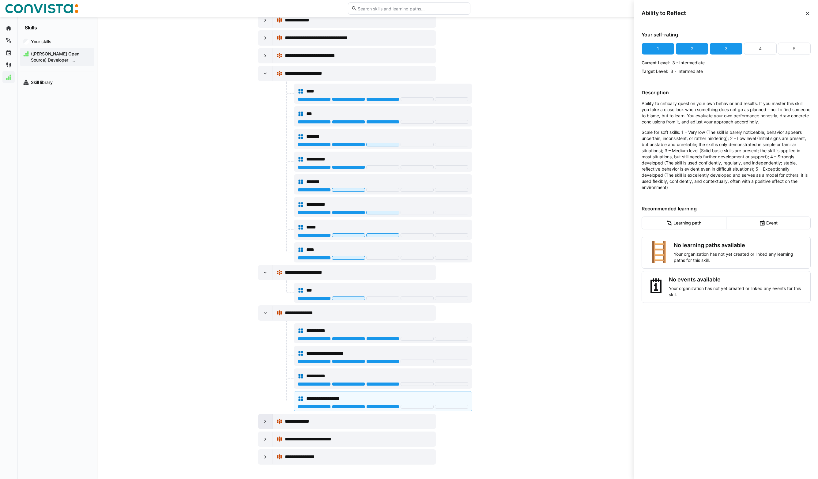
click at [262, 421] on eds-icon at bounding box center [265, 421] width 6 height 6
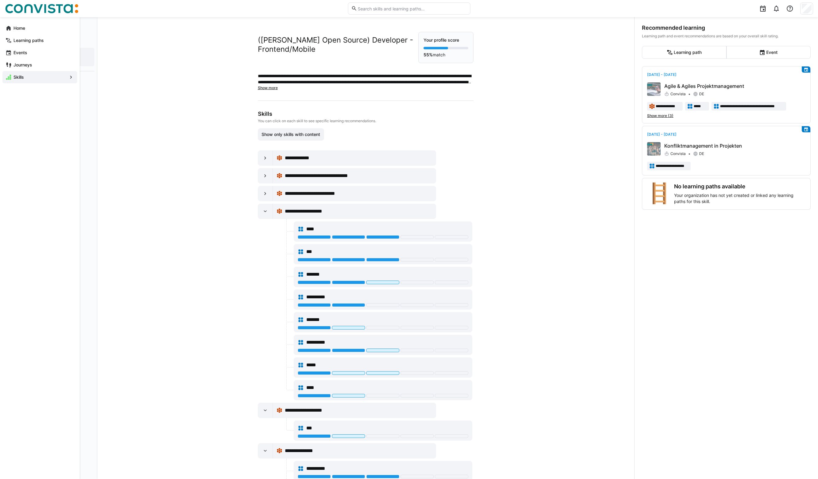
click at [5, 26] on div "Home" at bounding box center [39, 28] width 75 height 12
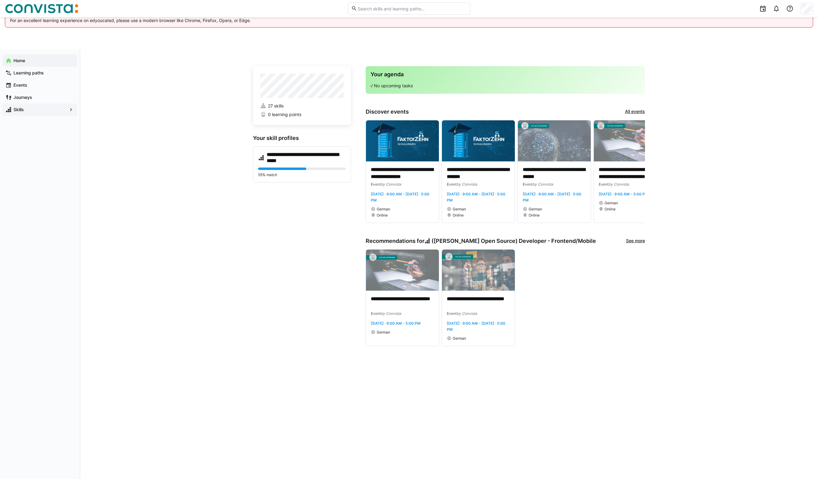
click at [243, 268] on div "**********" at bounding box center [449, 281] width 739 height 462
click at [302, 170] on div "55% match" at bounding box center [302, 173] width 88 height 10
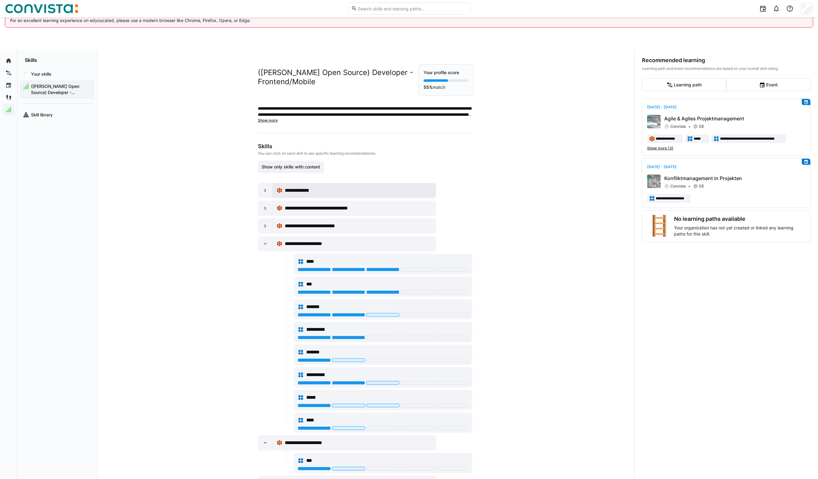
click at [291, 187] on span "**********" at bounding box center [302, 190] width 34 height 7
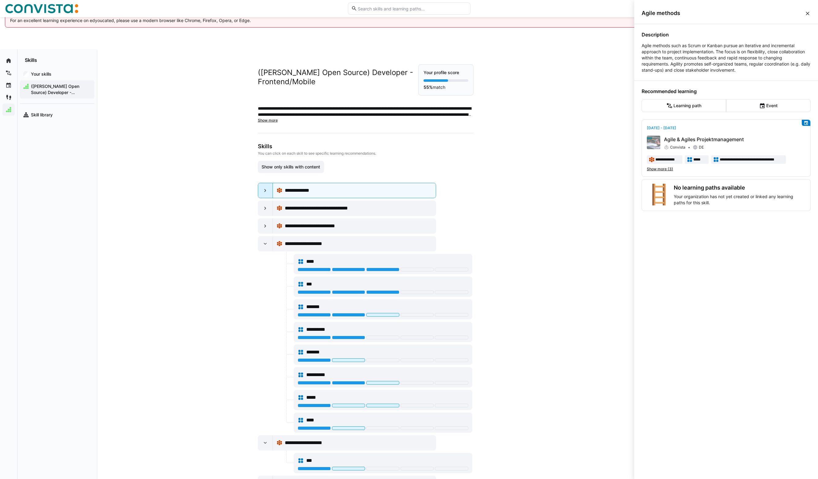
click at [266, 196] on div at bounding box center [265, 190] width 15 height 15
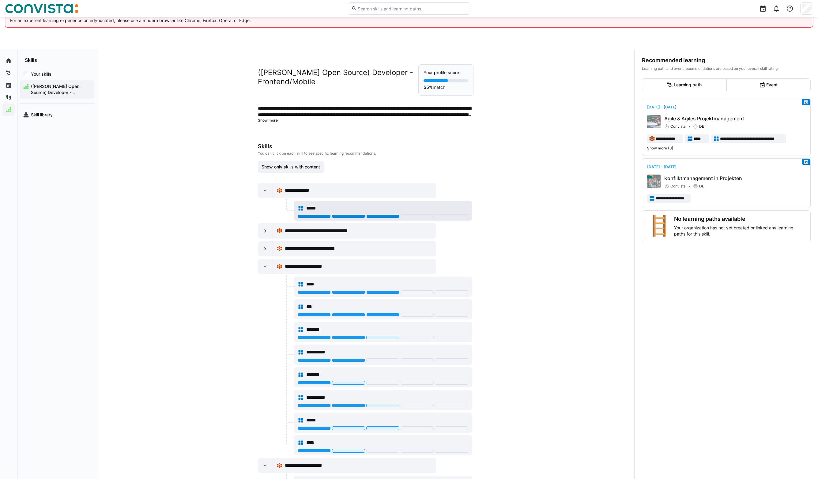
click at [381, 214] on div at bounding box center [382, 216] width 33 height 4
click at [363, 236] on div "**********" at bounding box center [355, 231] width 156 height 12
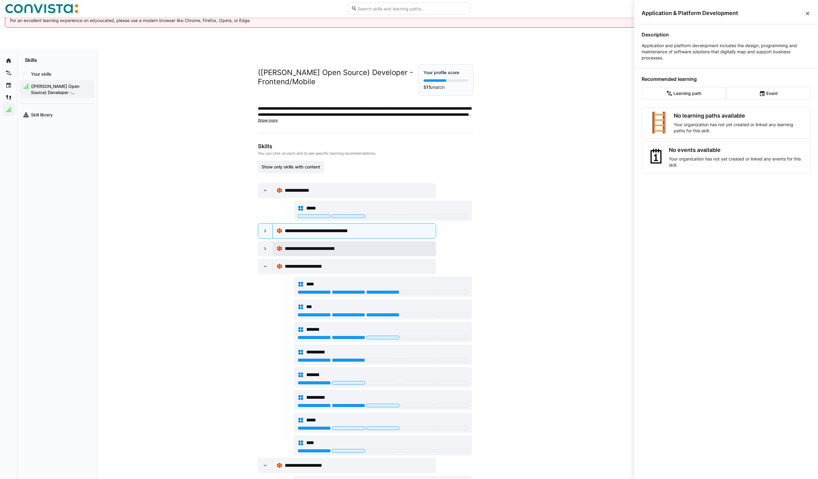
click at [400, 253] on div "**********" at bounding box center [355, 249] width 156 height 12
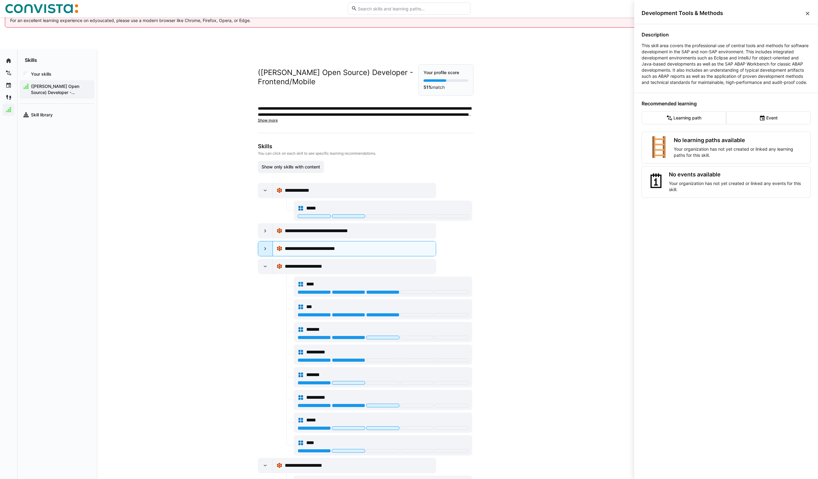
click at [258, 251] on div at bounding box center [265, 248] width 15 height 15
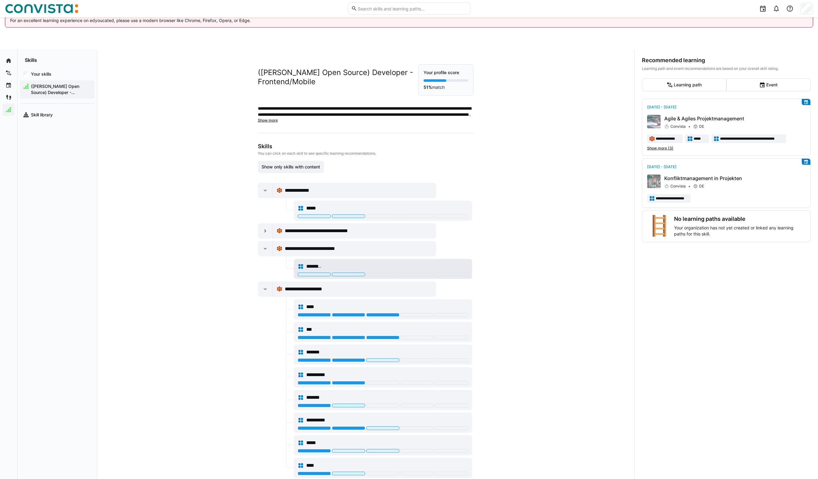
click at [382, 271] on div "********" at bounding box center [383, 266] width 171 height 12
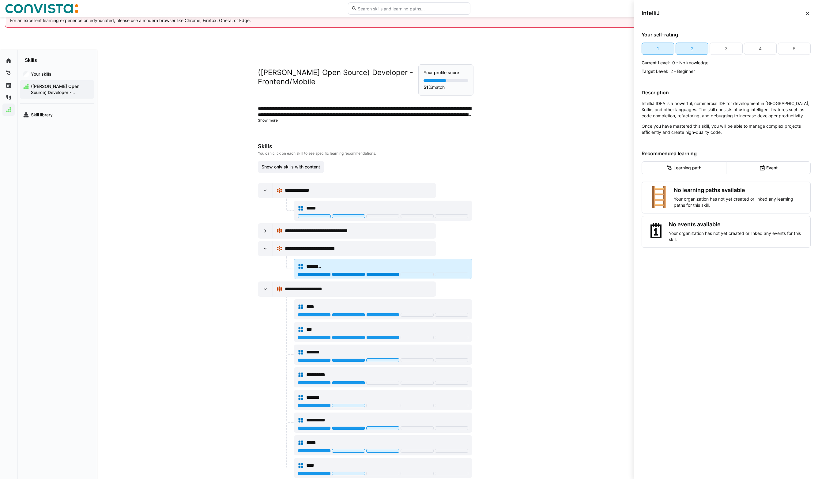
click at [382, 275] on div at bounding box center [382, 275] width 33 height 4
